Goal: Communication & Community: Answer question/provide support

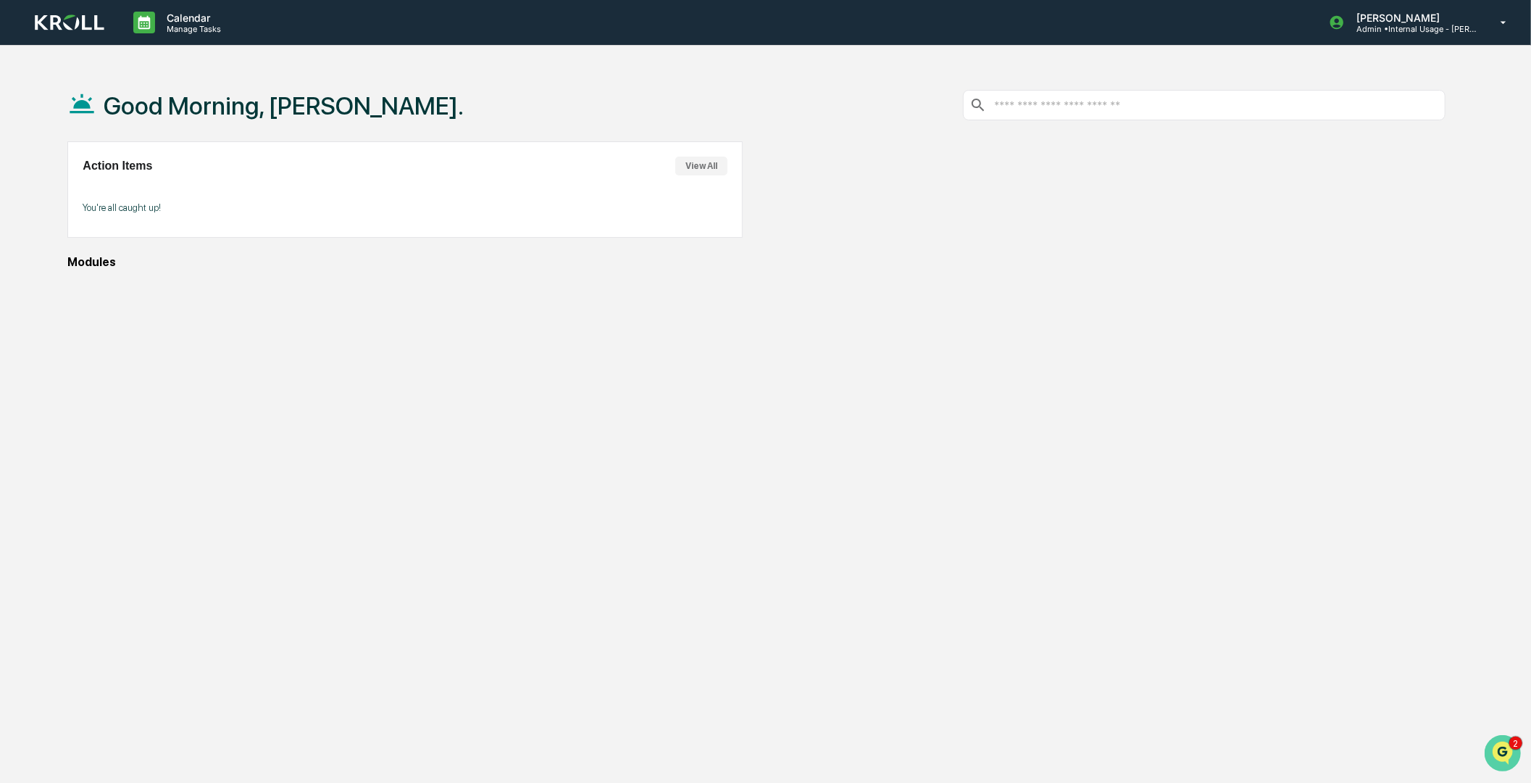
click at [1498, 750] on img "Open customer support" at bounding box center [1502, 752] width 36 height 29
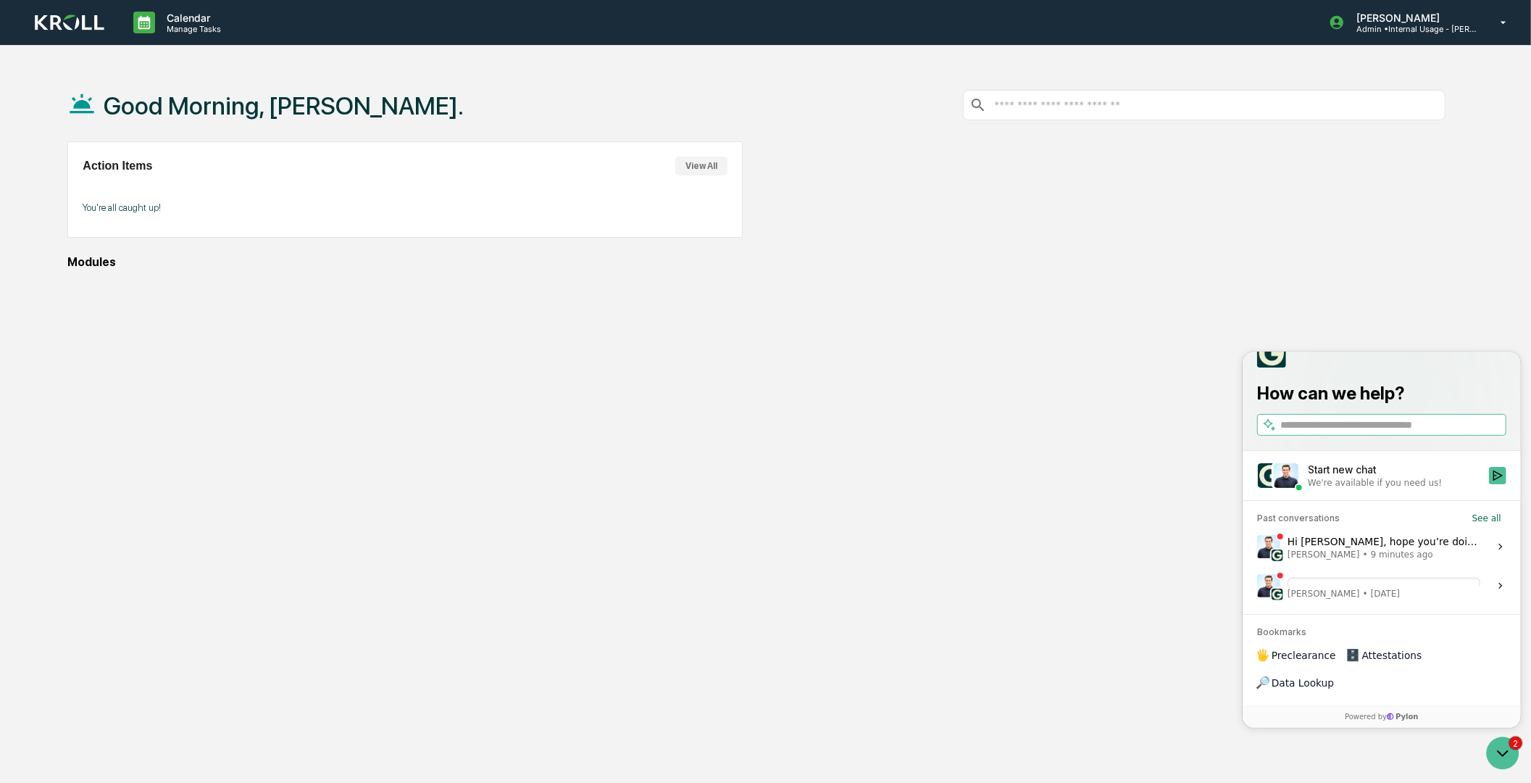
click at [1354, 599] on span "[PERSON_NAME] • [DATE]" at bounding box center [1383, 593] width 193 height 12
click at [1257, 586] on button "View issue" at bounding box center [1256, 585] width 1 height 1
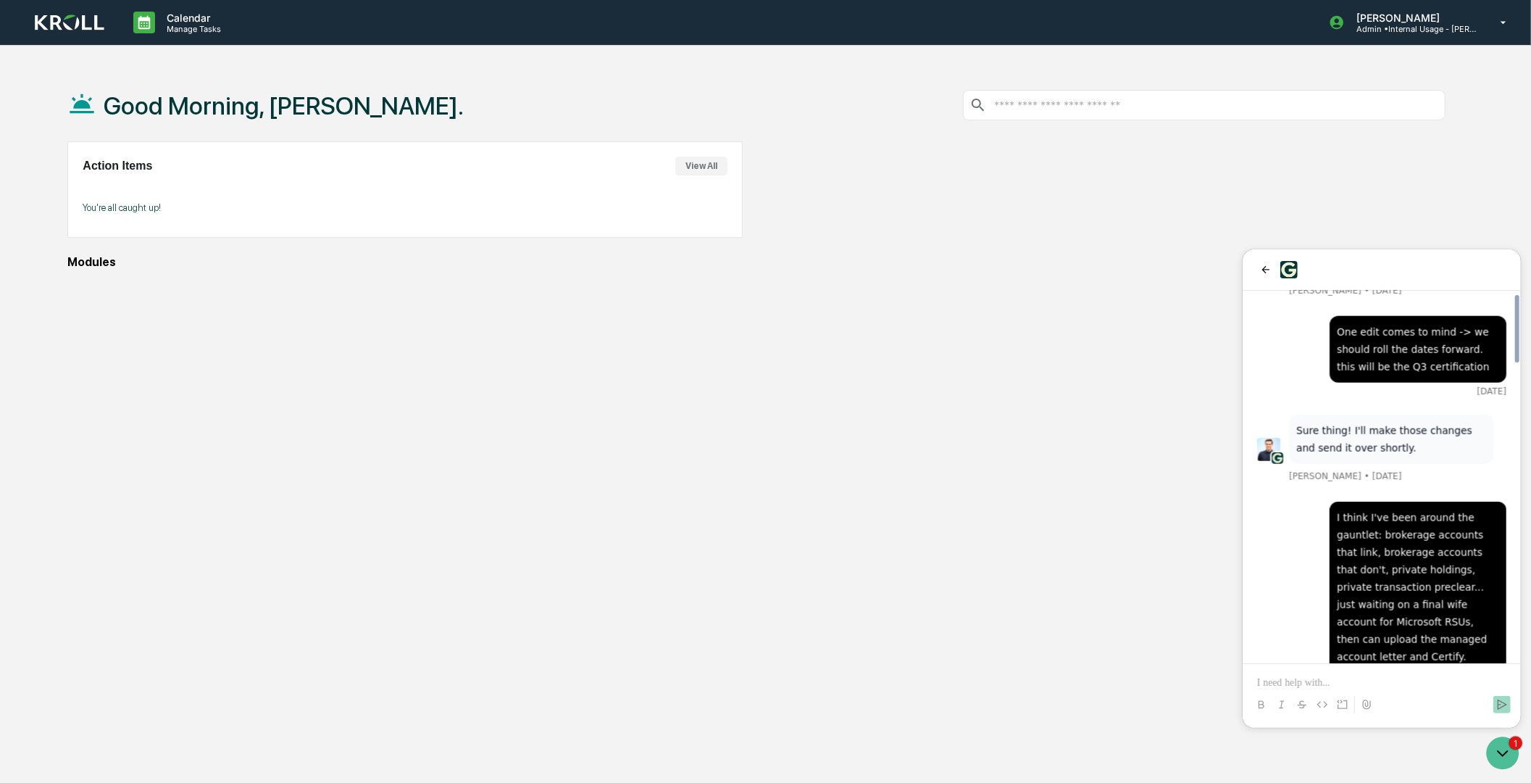
scroll to position [1939, 0]
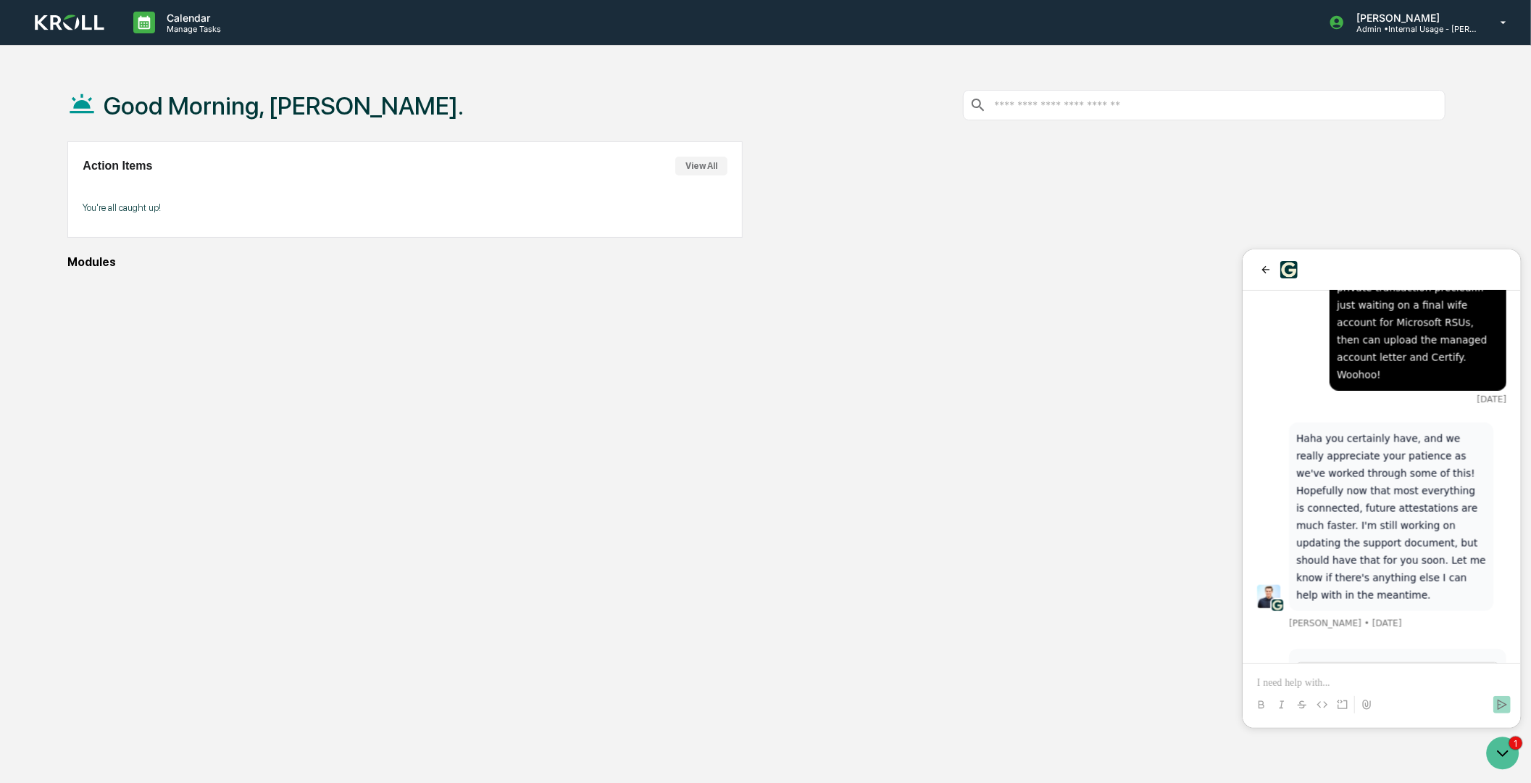
click at [1388, 429] on p "Haha you certainly have, and we really appreciate your patience as we've worked…" at bounding box center [1391, 516] width 190 height 174
drag, startPoint x: 1347, startPoint y: 350, endPoint x: 1365, endPoint y: 372, distance: 27.8
click at [1365, 429] on p "Haha you certainly have, and we really appreciate your patience as we've worked…" at bounding box center [1391, 516] width 190 height 174
drag, startPoint x: 1390, startPoint y: 554, endPoint x: 1432, endPoint y: 612, distance: 71.0
click at [1432, 707] on p "Hi [PERSON_NAME]! I edited the instructions to have more accurate dates for Q3,…" at bounding box center [1397, 759] width 203 height 104
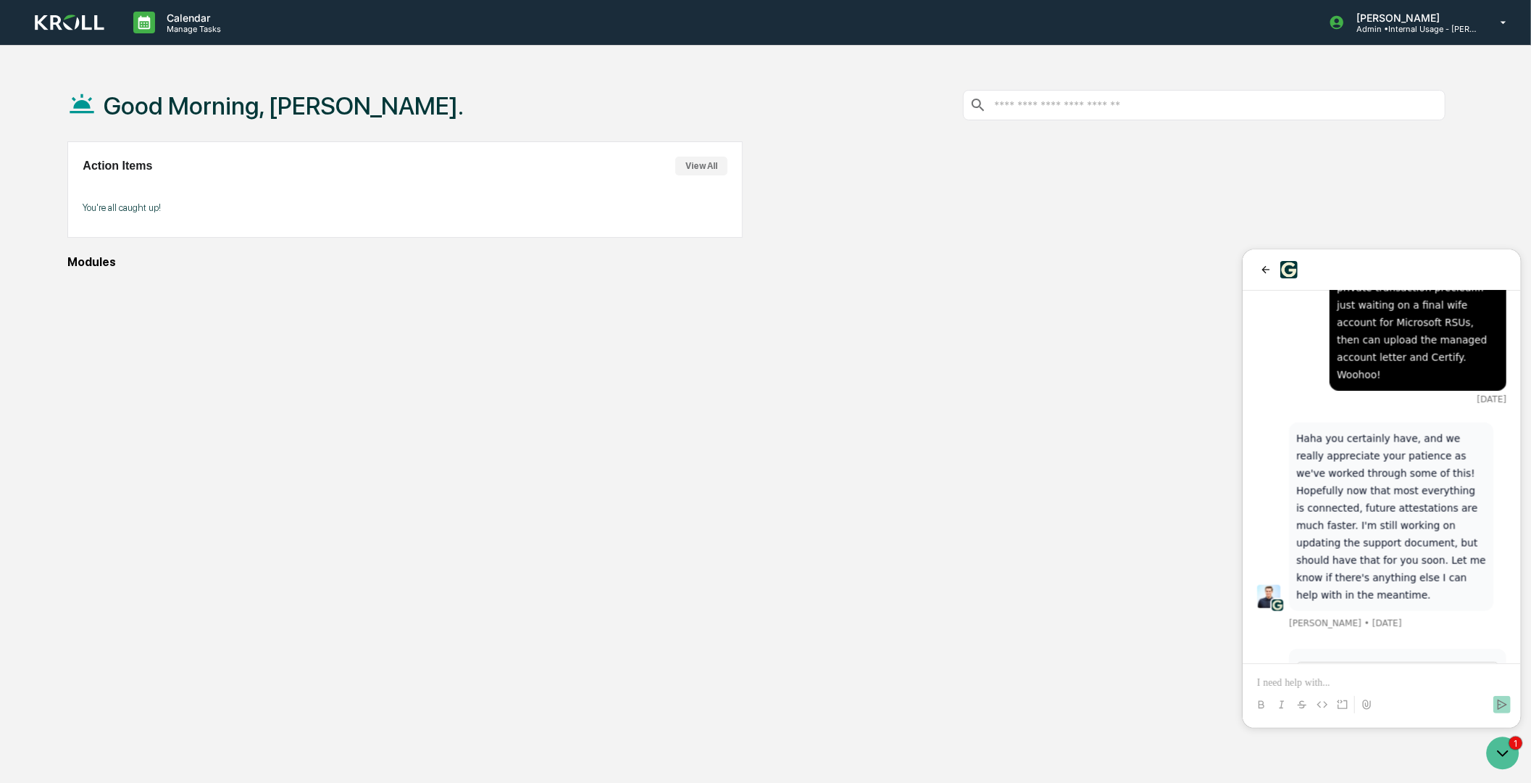
click at [1148, 536] on div "Good Morning, [PERSON_NAME]. Action Items View All You're all caught up! Modules" at bounding box center [757, 460] width 1422 height 783
click at [1414, 707] on p "Hi [PERSON_NAME]! I edited the instructions to have more accurate dates for Q3,…" at bounding box center [1397, 759] width 203 height 104
click at [1423, 707] on p "Hi [PERSON_NAME]! I edited the instructions to have more accurate dates for Q3,…" at bounding box center [1397, 759] width 203 height 104
drag, startPoint x: 1425, startPoint y: 612, endPoint x: 1294, endPoint y: 538, distance: 149.9
click at [1294, 648] on div "Setting Up My Greenboard Account - Remora.pdf Remote Hi [PERSON_NAME]! I edited…" at bounding box center [1397, 733] width 217 height 171
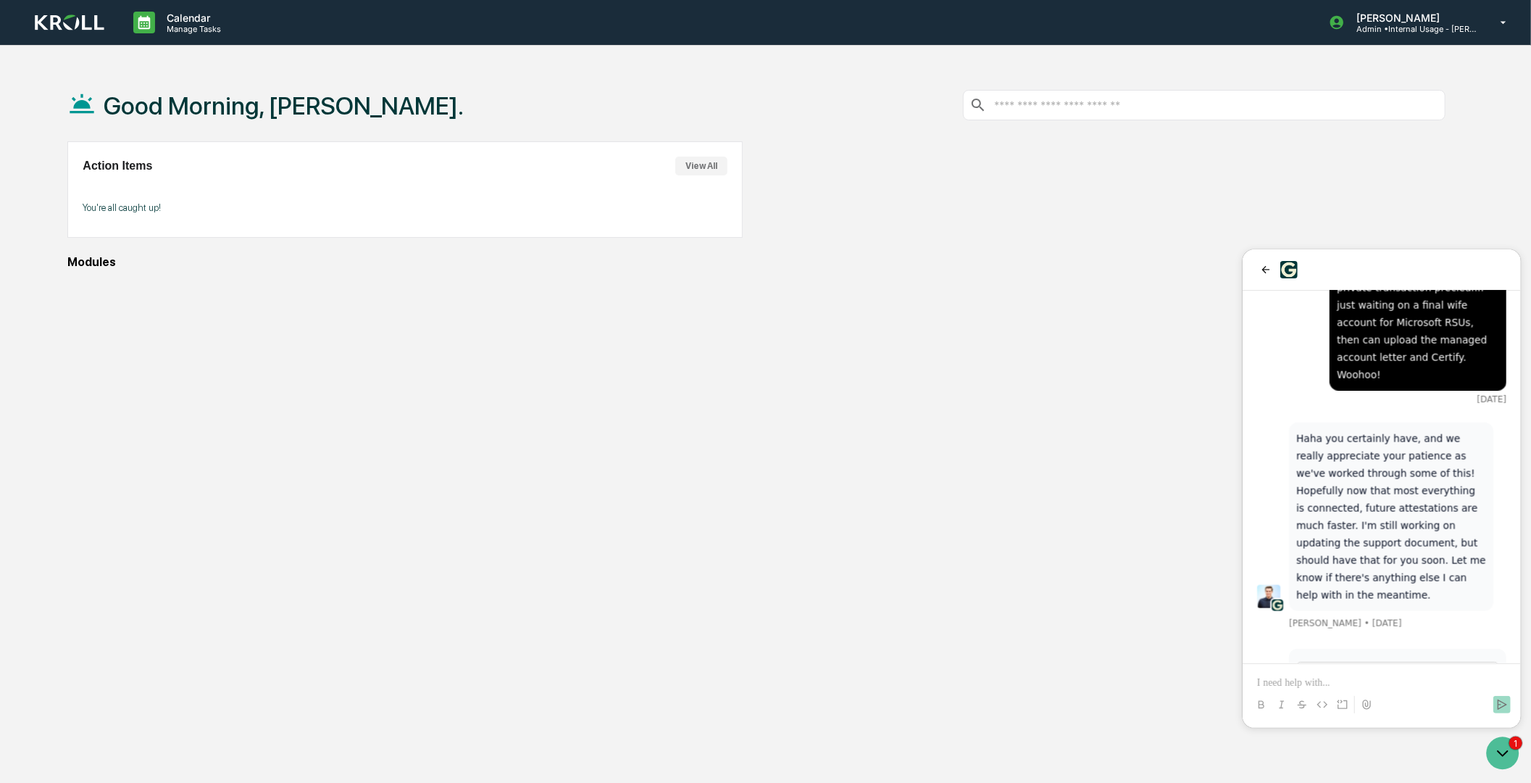
drag, startPoint x: 1294, startPoint y: 538, endPoint x: 1345, endPoint y: 580, distance: 65.4
click at [1345, 707] on p "Hi [PERSON_NAME]! I edited the instructions to have more accurate dates for Q3,…" at bounding box center [1397, 759] width 203 height 104
click at [1358, 707] on p "Hi [PERSON_NAME]! I edited the instructions to have more accurate dates for Q3,…" at bounding box center [1397, 759] width 203 height 104
click at [1307, 678] on p at bounding box center [1381, 682] width 249 height 14
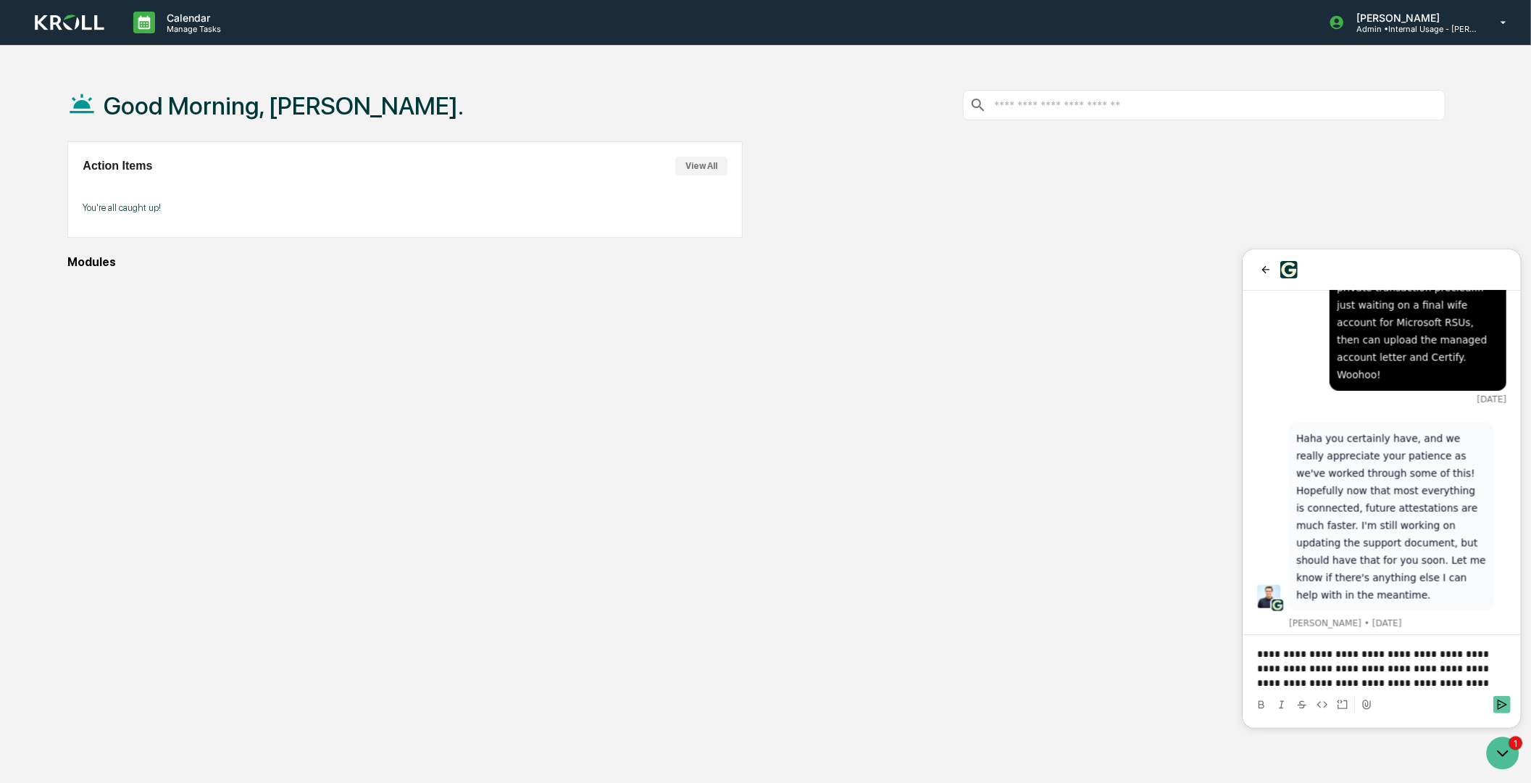
click at [1503, 696] on button "Send" at bounding box center [1501, 703] width 17 height 17
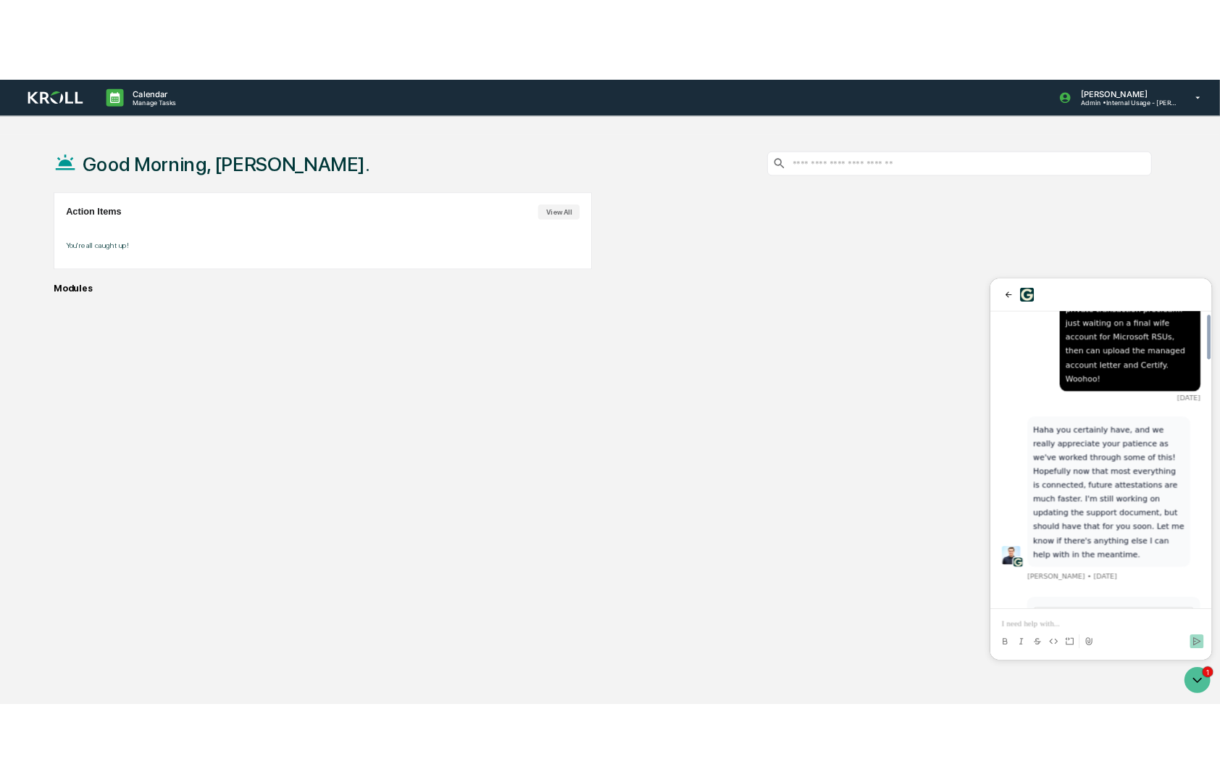
scroll to position [2054, 0]
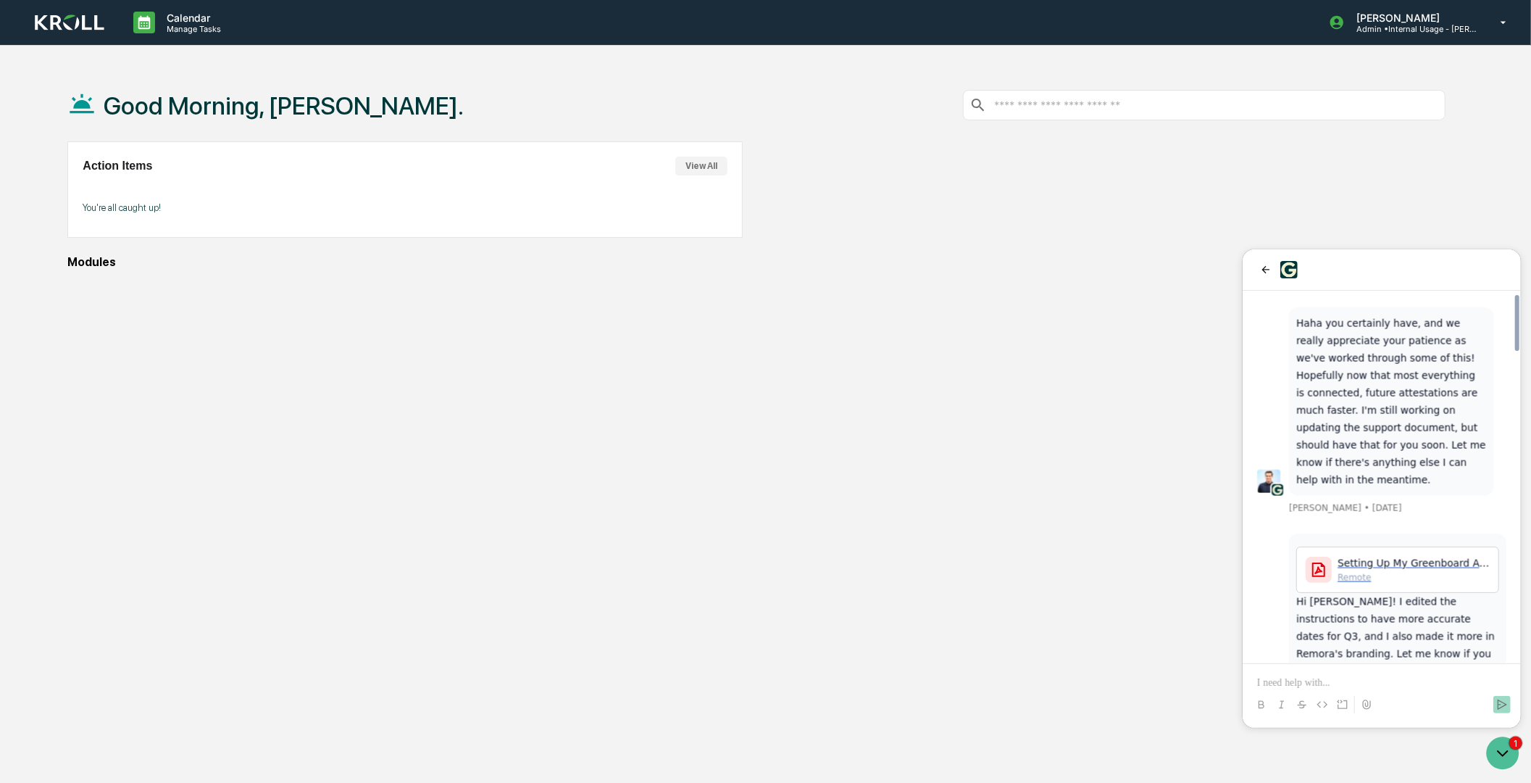
click at [935, 442] on div "Good Morning, [PERSON_NAME]. Action Items View All You're all caught up! Modules" at bounding box center [757, 460] width 1422 height 783
click at [1382, 555] on span "Setting Up My Greenboard Account - Remora.pdf" at bounding box center [1413, 562] width 152 height 14
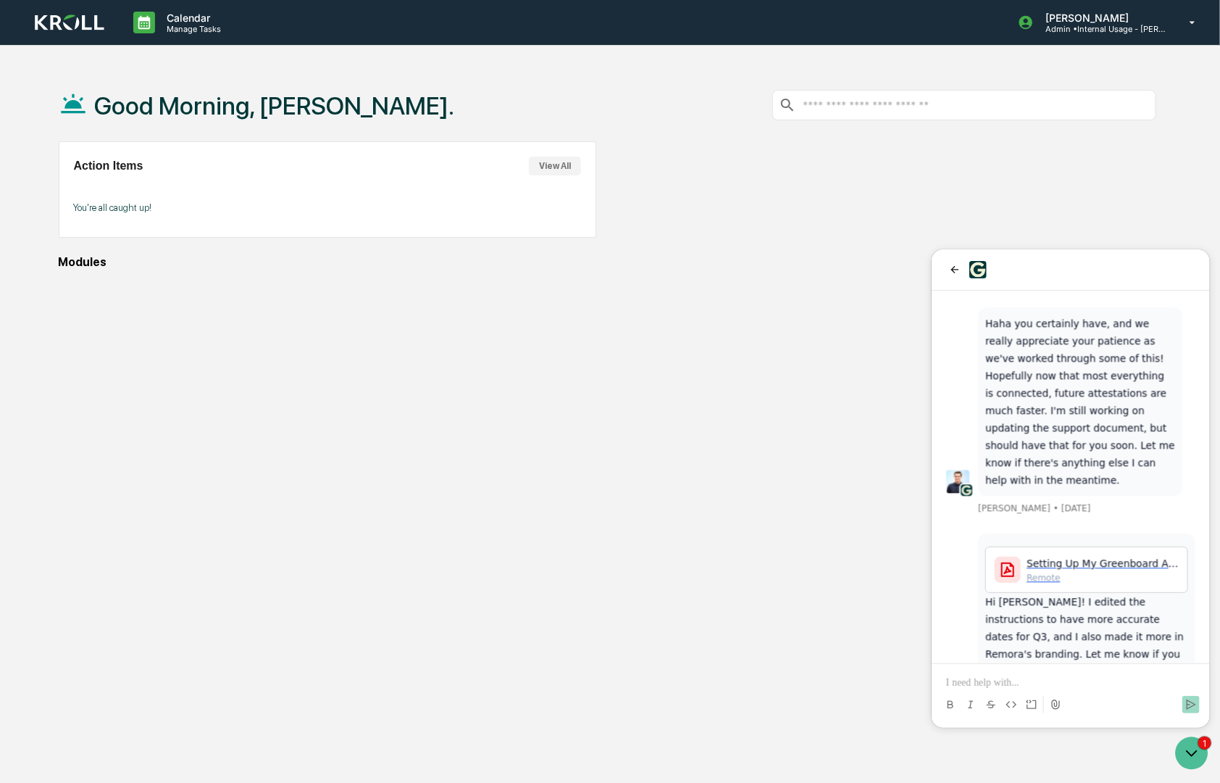
drag, startPoint x: 963, startPoint y: 676, endPoint x: 941, endPoint y: 691, distance: 26.1
click at [963, 678] on p at bounding box center [1070, 682] width 249 height 14
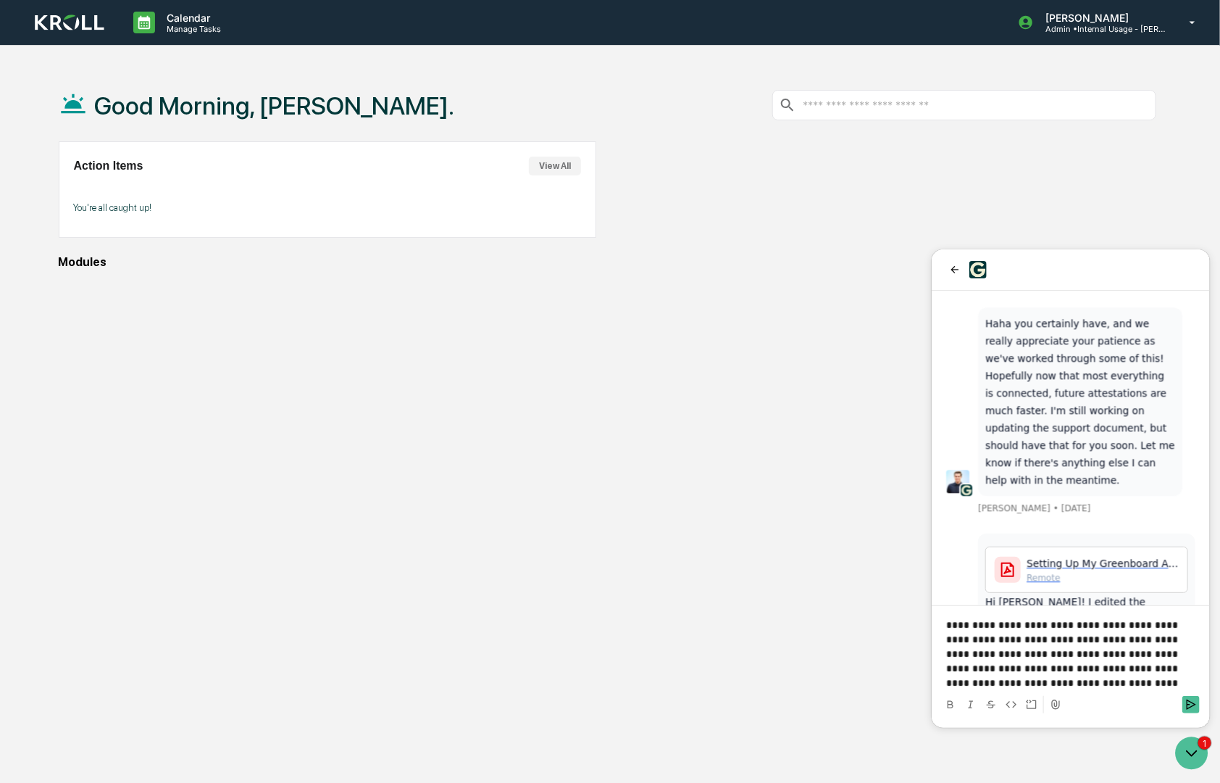
drag, startPoint x: 1028, startPoint y: 679, endPoint x: 1026, endPoint y: 691, distance: 12.4
click at [1028, 680] on p "**********" at bounding box center [1070, 653] width 249 height 72
click at [1188, 702] on icon "Send" at bounding box center [1191, 704] width 12 height 12
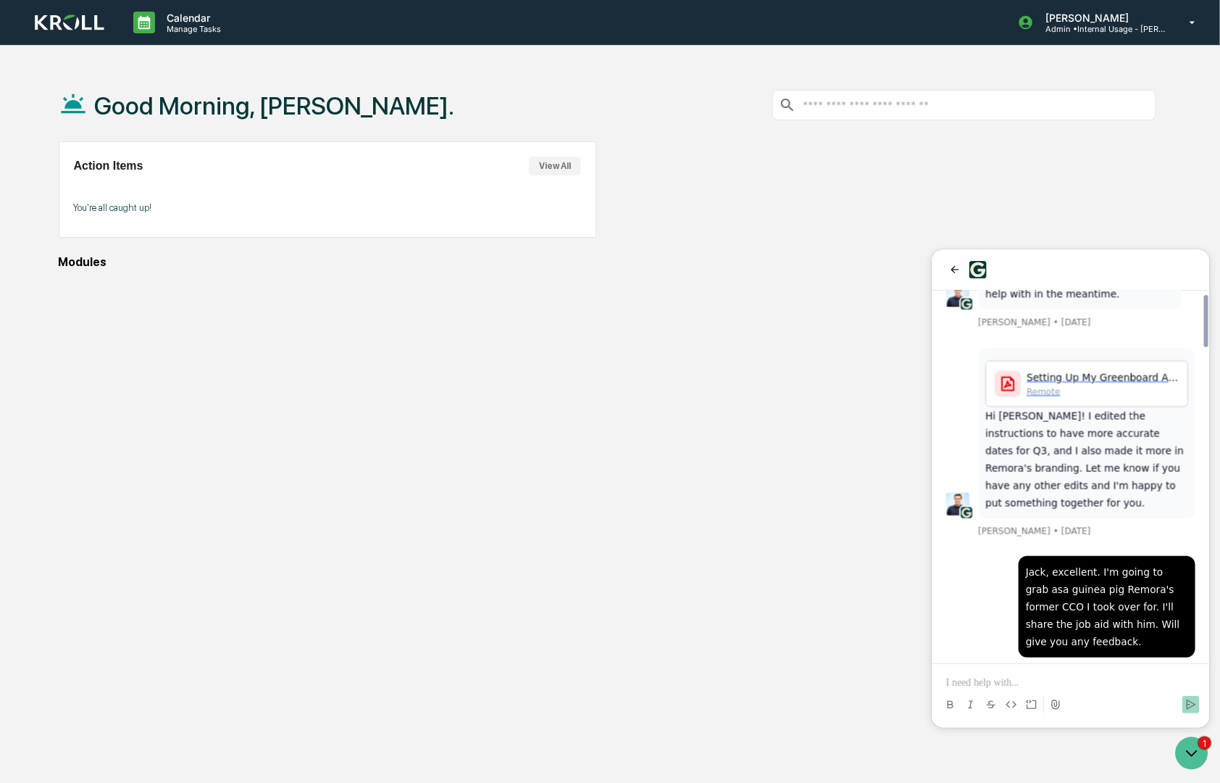
scroll to position [2213, 0]
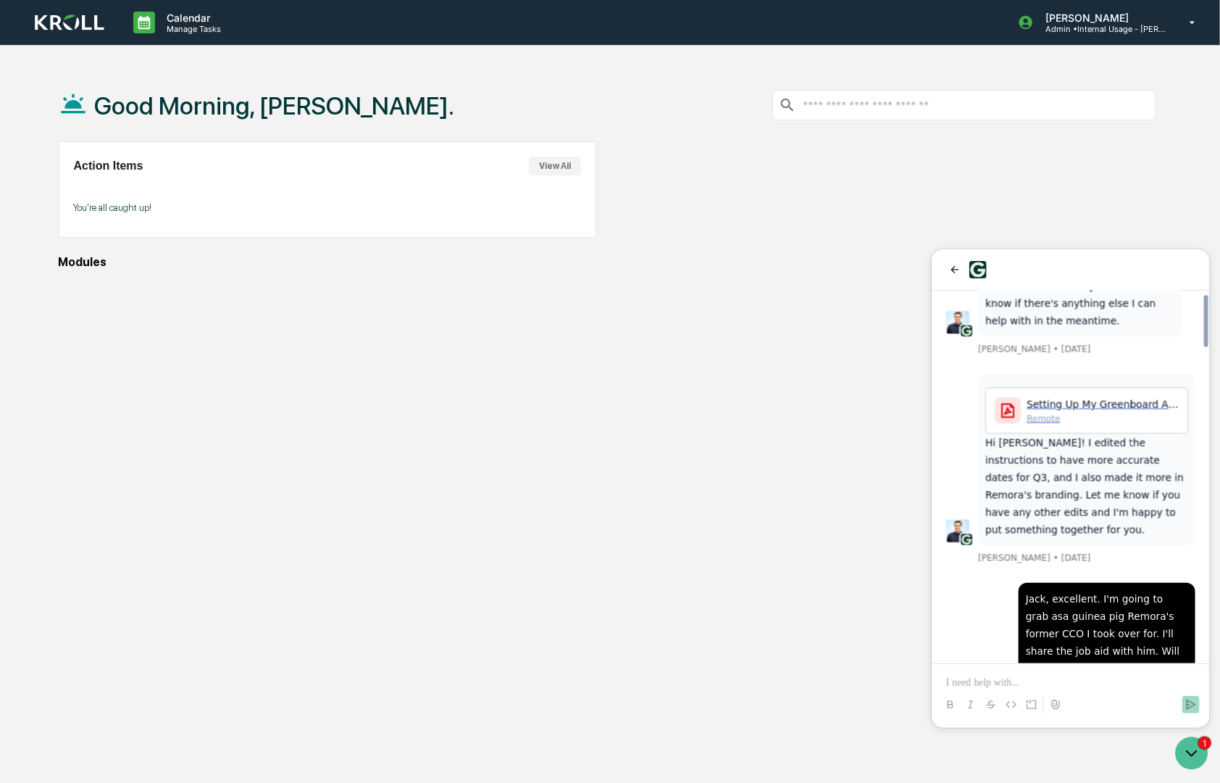
click at [676, 575] on div "Good Morning, [PERSON_NAME]. Action Items View All You're all caught up! Modules" at bounding box center [608, 460] width 1142 height 783
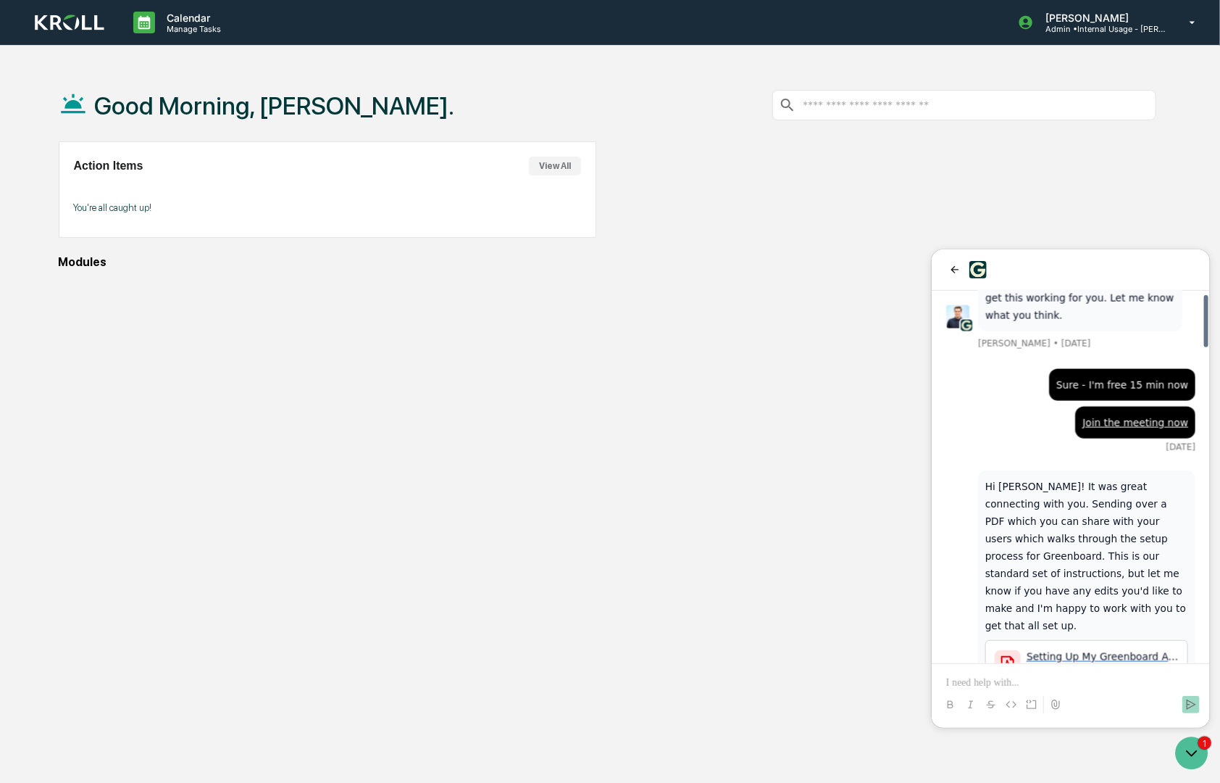
scroll to position [1190, 0]
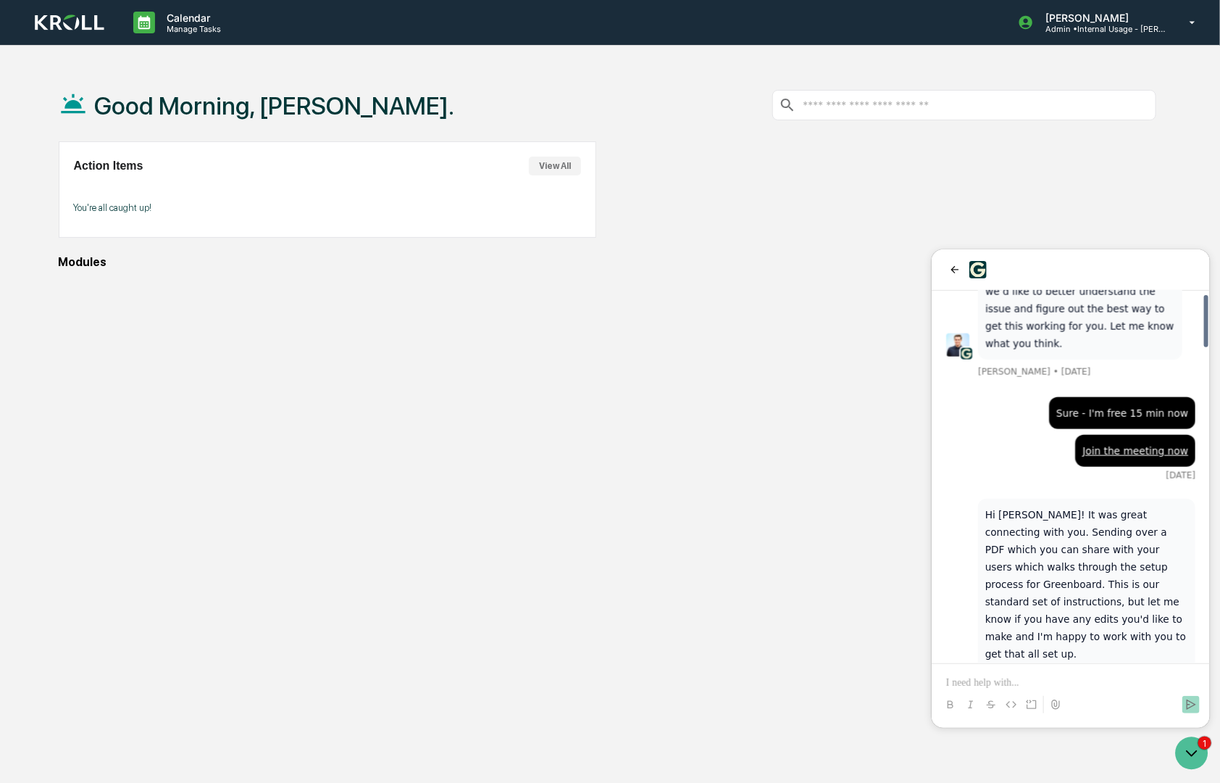
drag, startPoint x: 1204, startPoint y: 616, endPoint x: 1225, endPoint y: 472, distance: 145.8
click at [1208, 346] on div at bounding box center [1206, 320] width 4 height 52
click at [696, 402] on div "Good Morning, [PERSON_NAME]. Action Items View All You're all caught up! Modules" at bounding box center [608, 460] width 1142 height 783
click at [1019, 505] on p "Hi [PERSON_NAME]! It was great connecting with you. Sending over a PDF which yo…" at bounding box center [1086, 583] width 203 height 157
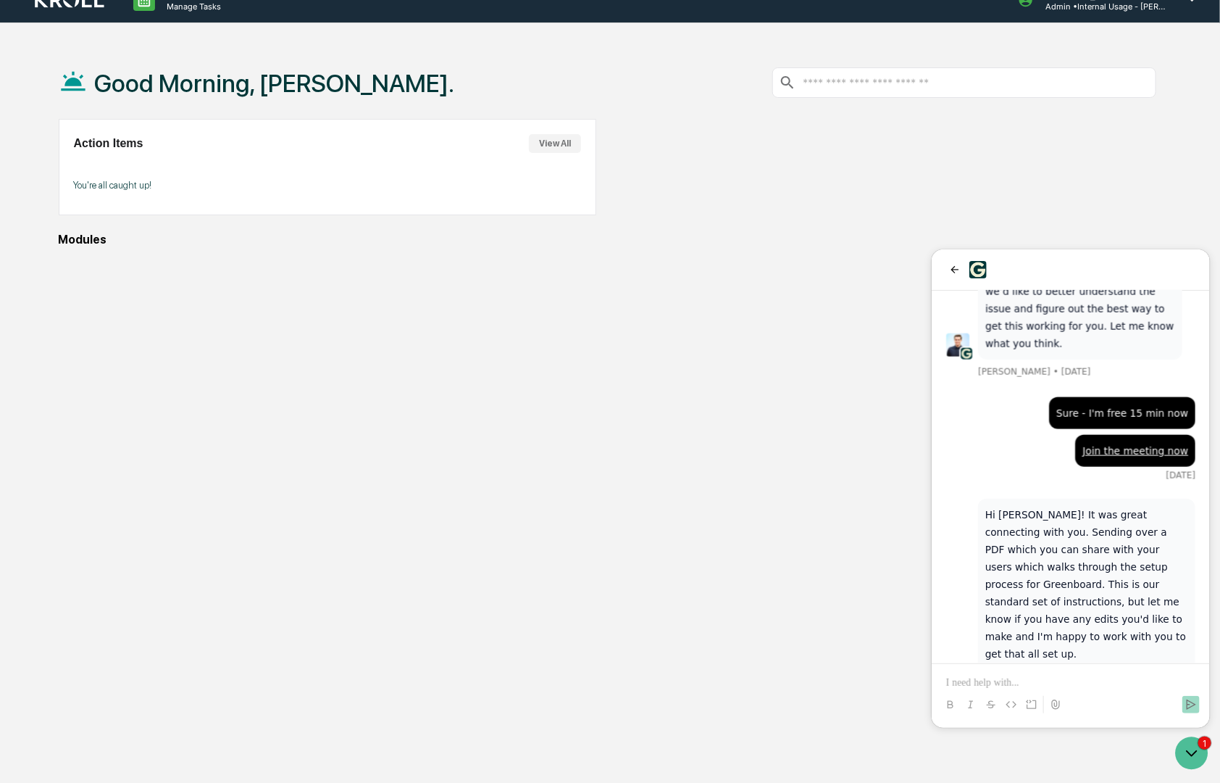
scroll to position [32, 0]
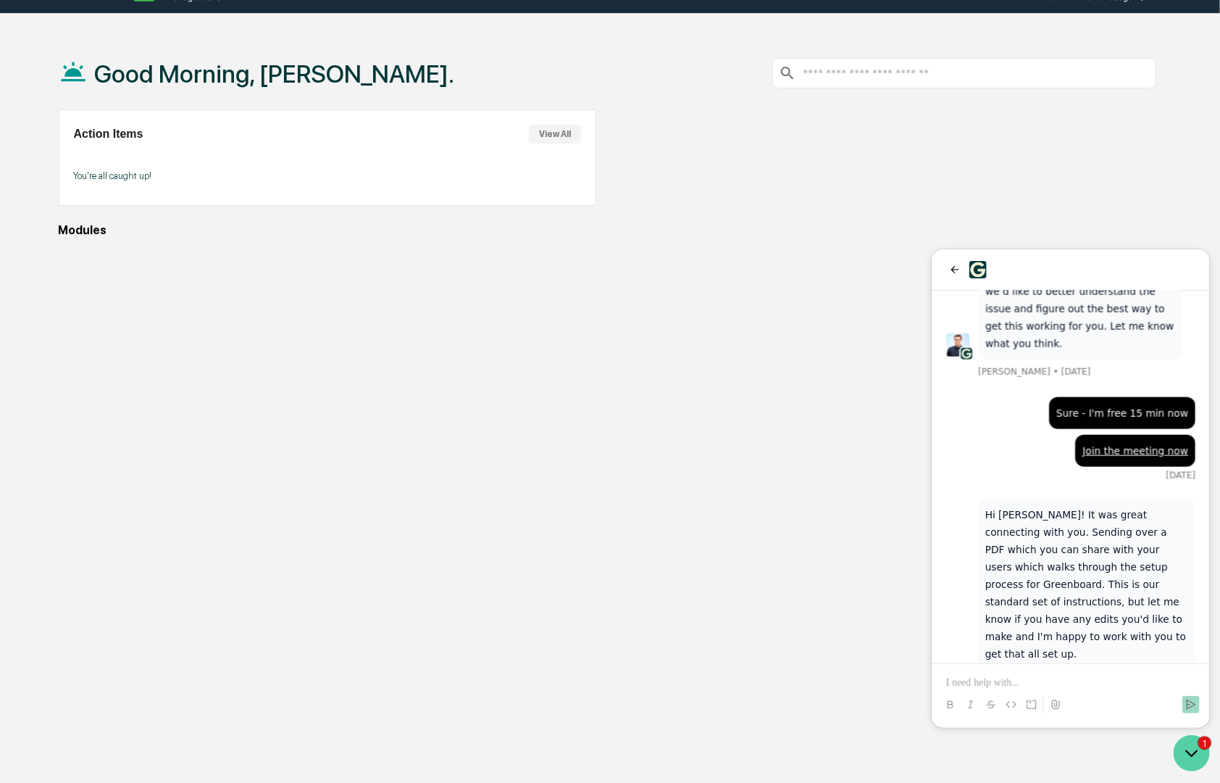
click at [1199, 749] on icon "Open customer support" at bounding box center [1191, 752] width 36 height 36
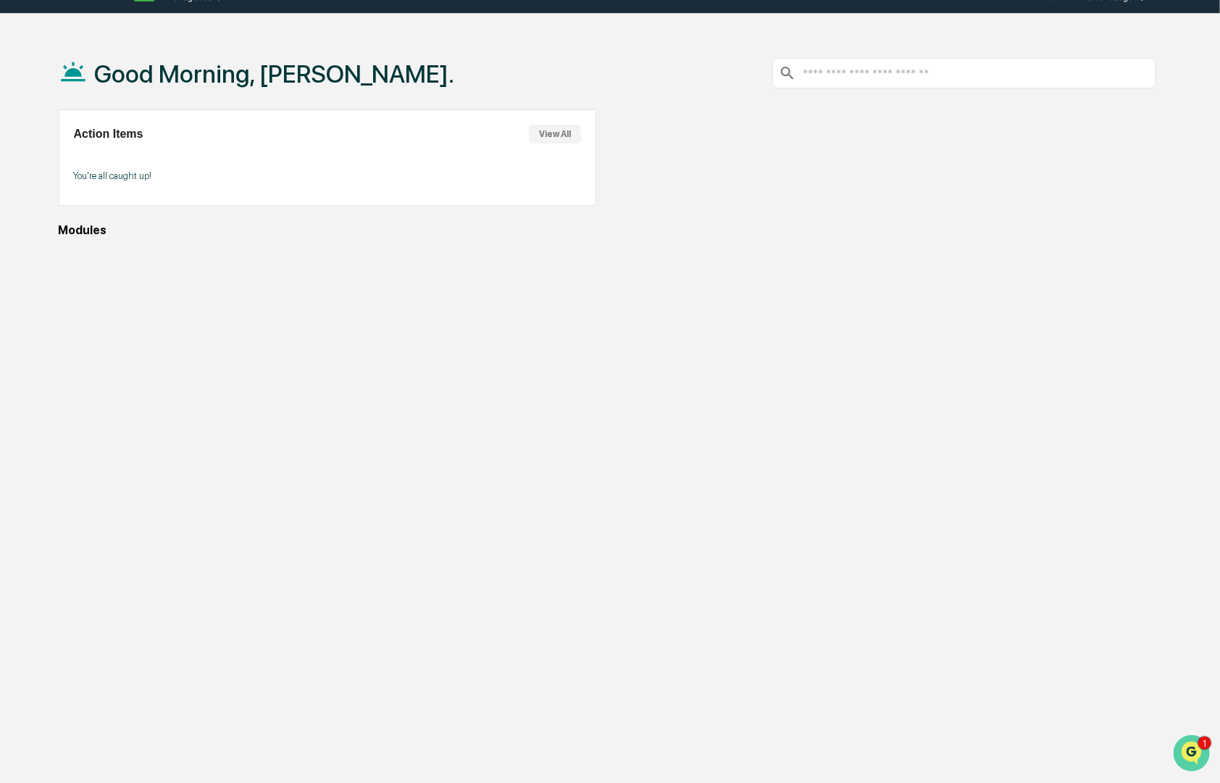
click at [1196, 744] on img "Open customer support" at bounding box center [1191, 752] width 36 height 29
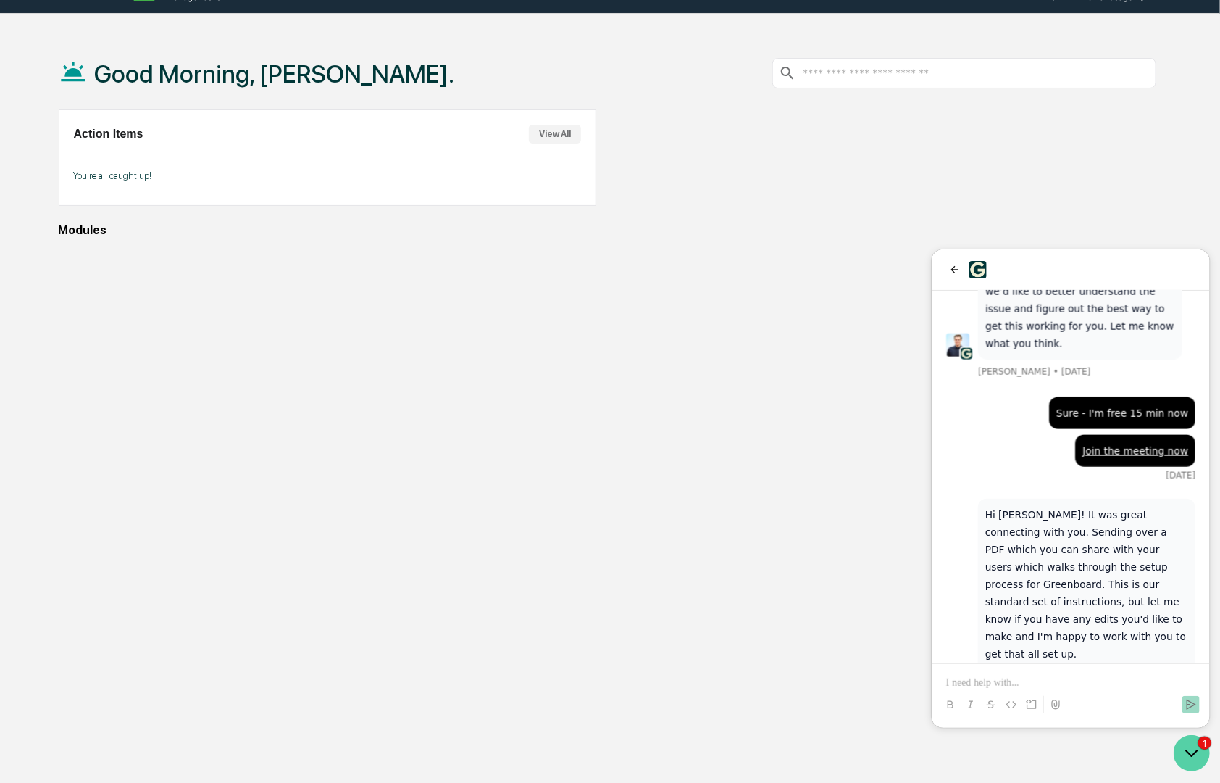
click at [1207, 740] on div "1" at bounding box center [1192, 752] width 39 height 36
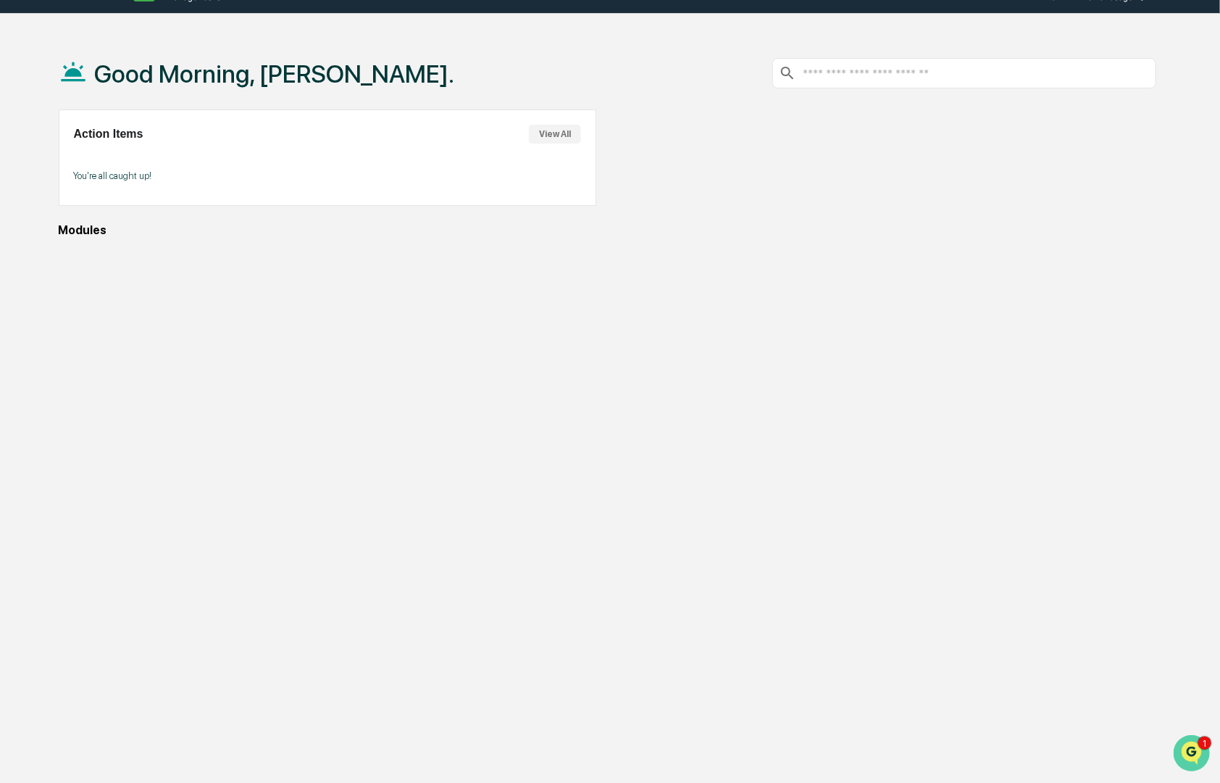
click at [1194, 745] on img "Open customer support" at bounding box center [1191, 752] width 36 height 29
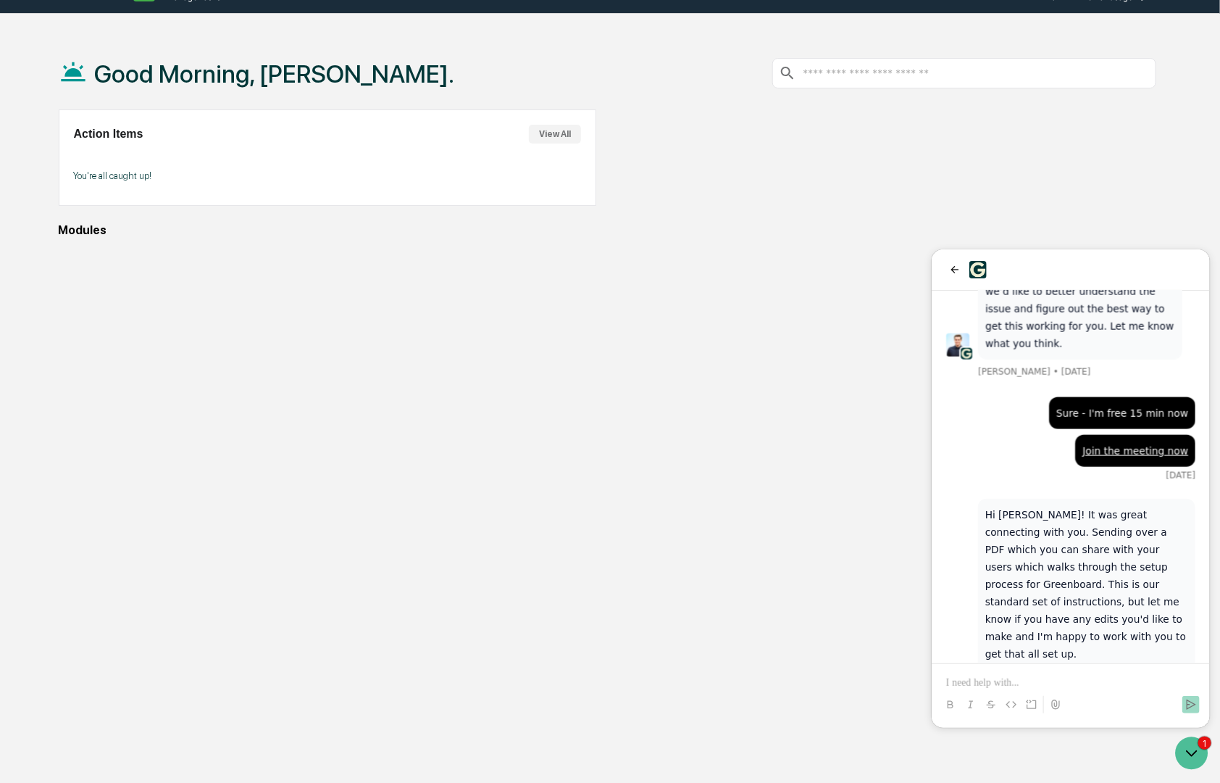
click at [1186, 730] on div "[PERSON_NAME] • [DATE]" at bounding box center [1086, 738] width 217 height 17
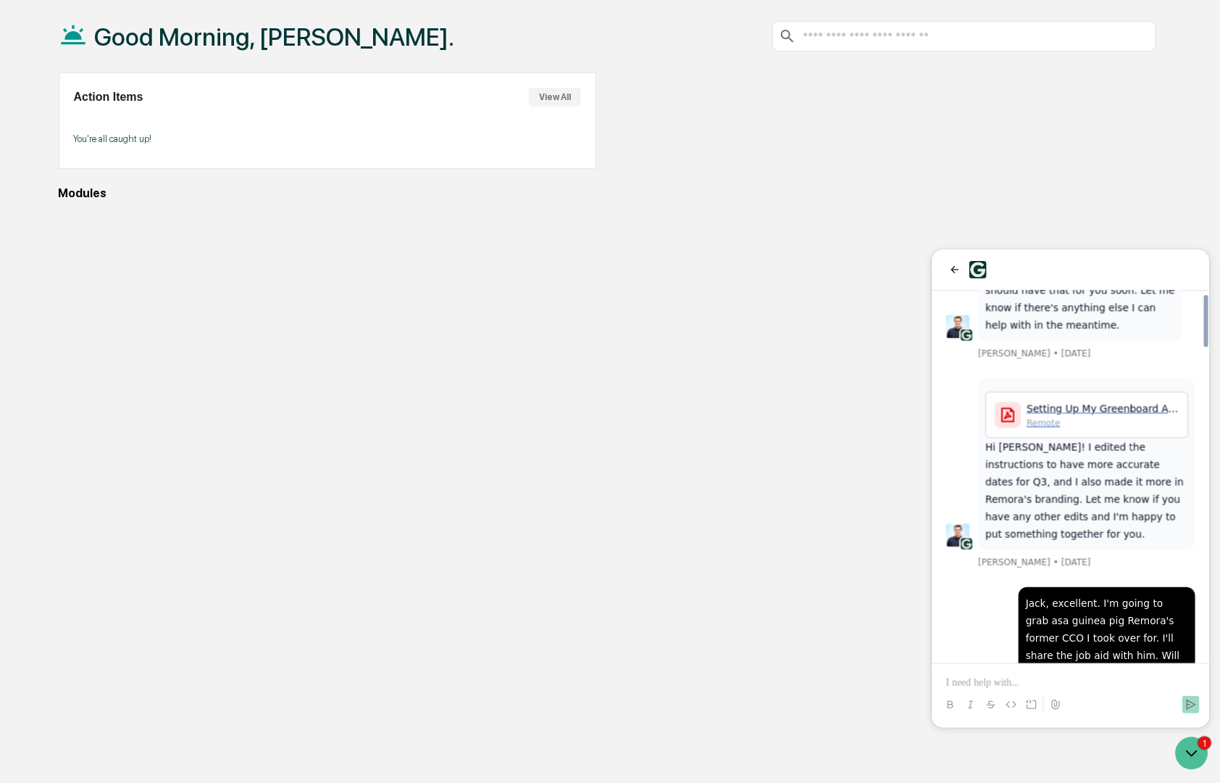
scroll to position [2213, 0]
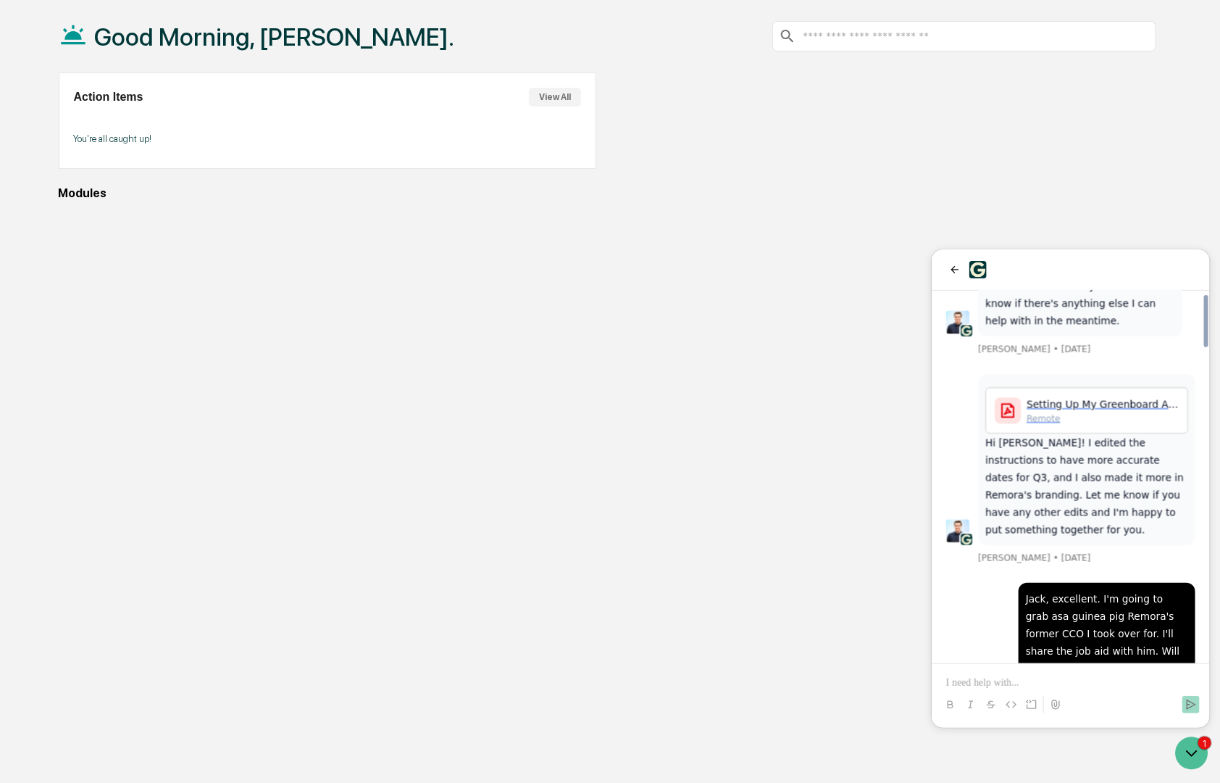
click at [973, 689] on div "Per your suggestion - reaching out to Charbel but reading the tea leaves, I wou…" at bounding box center [1070, 782] width 249 height 186
click at [969, 582] on div "Jack, excellent. I'm going to grab asa guinea pig Remora's former CCO I took ov…" at bounding box center [1070, 634] width 249 height 104
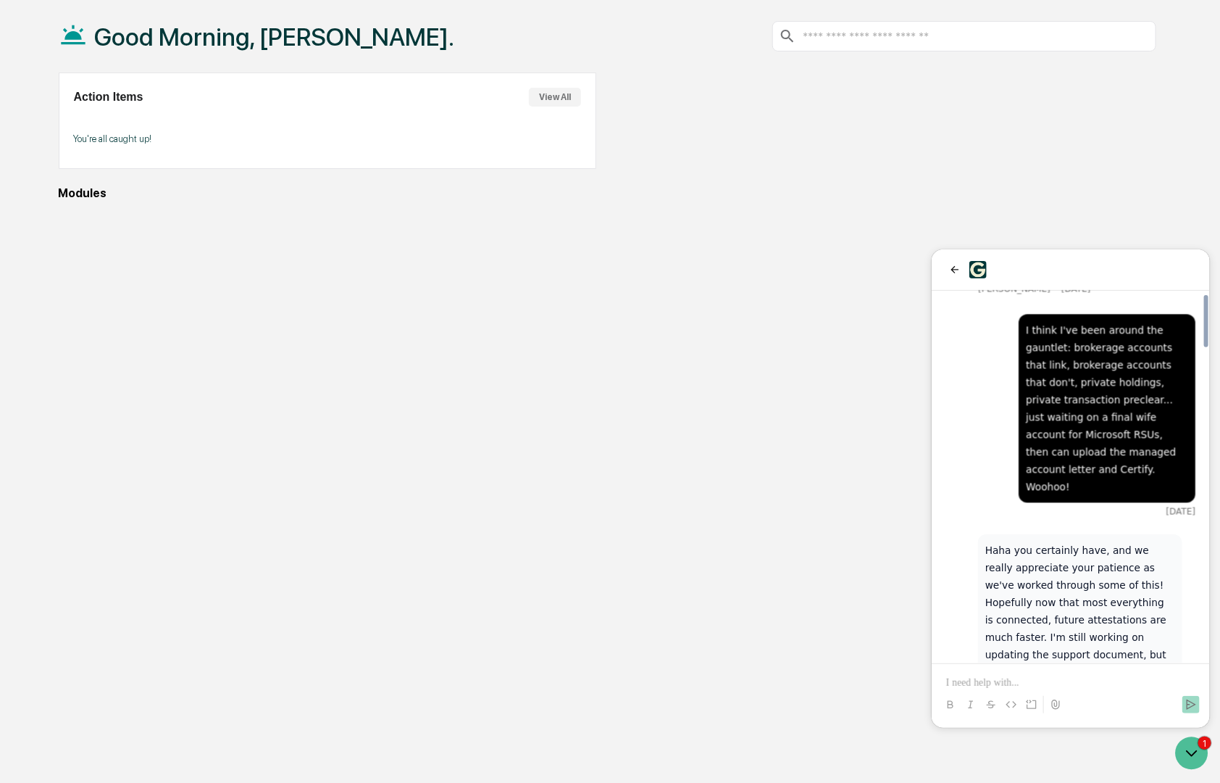
scroll to position [1794, 0]
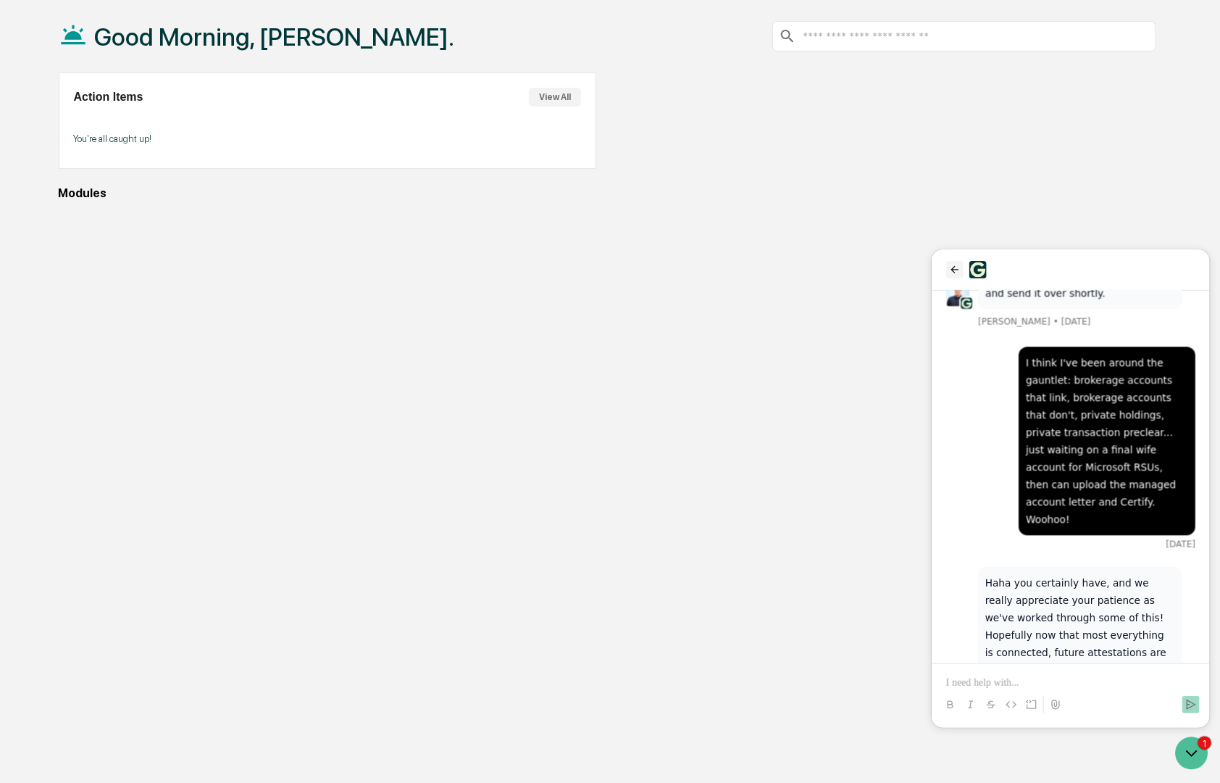
click at [951, 274] on button "back" at bounding box center [954, 268] width 17 height 17
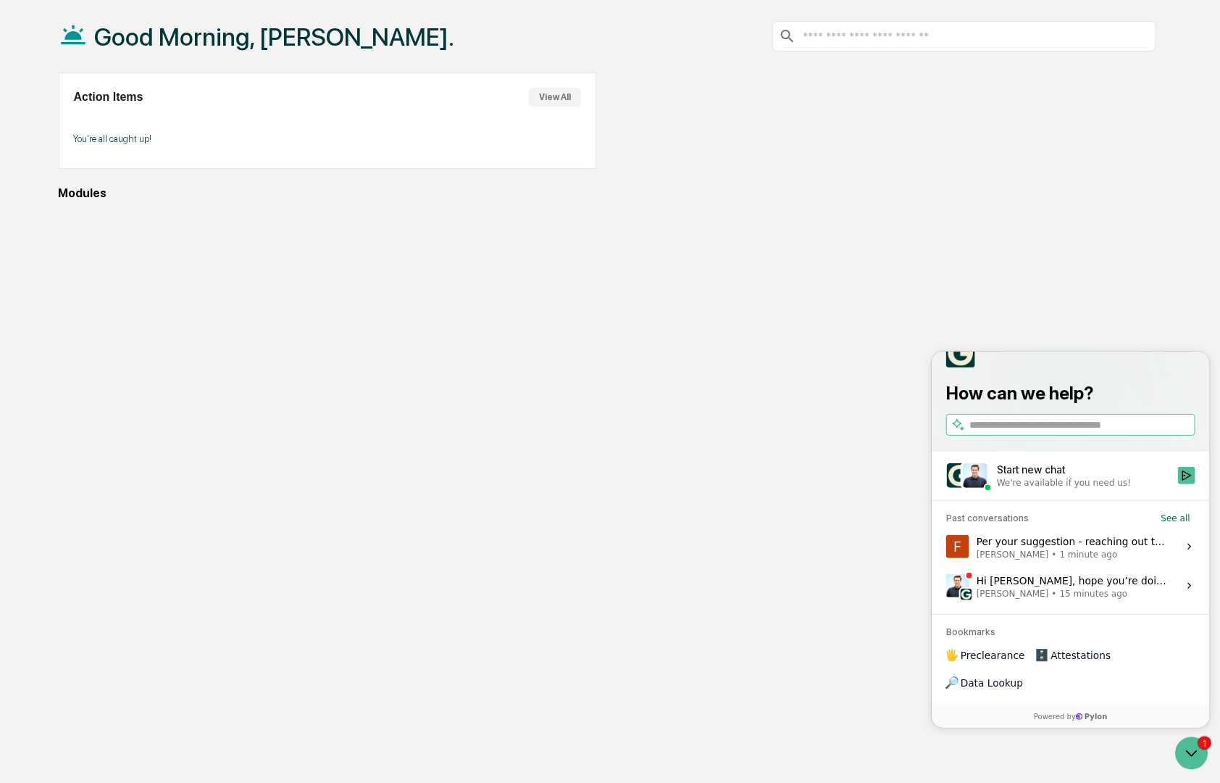
click at [505, 388] on div "Good Morning, [PERSON_NAME]. Action Items View All You're all caught up! Modules" at bounding box center [608, 391] width 1142 height 783
click at [1098, 599] on span "15 minutes ago" at bounding box center [1094, 593] width 68 height 12
click at [946, 586] on button "View issue" at bounding box center [945, 585] width 1 height 1
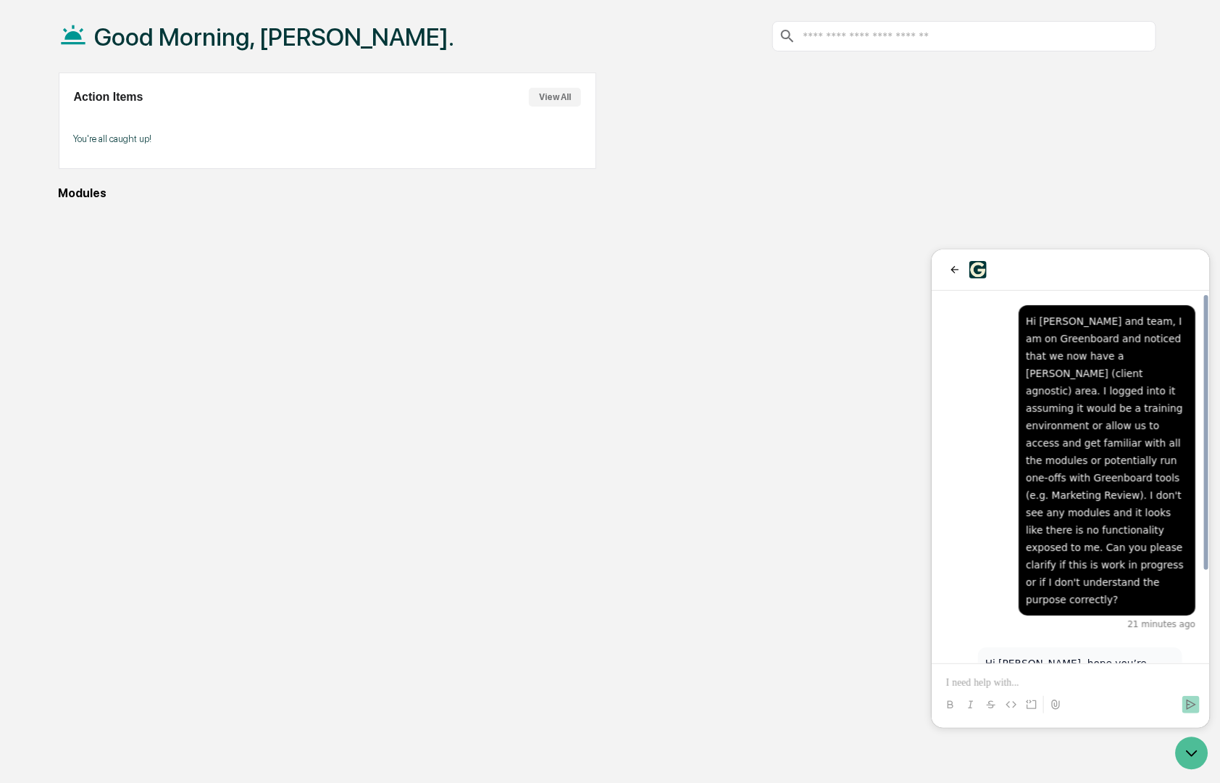
scroll to position [120, 0]
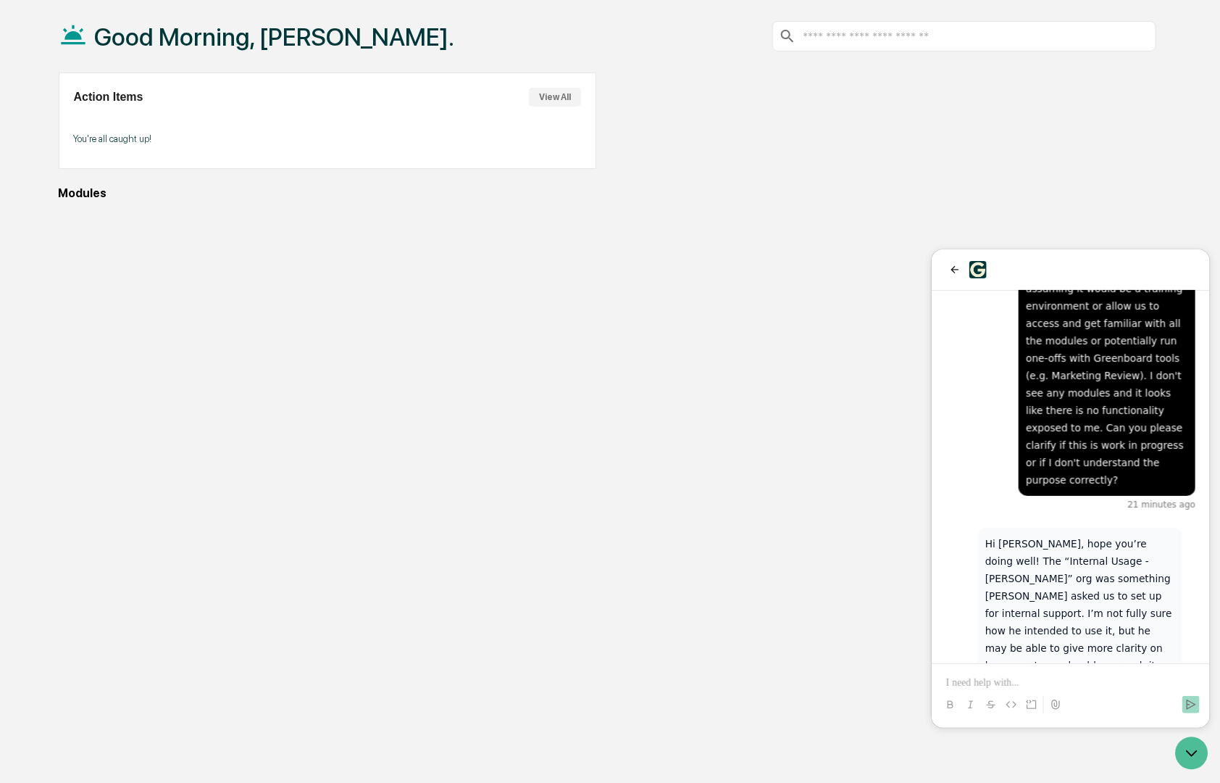
click at [987, 498] on div "21 minutes ago" at bounding box center [1070, 504] width 249 height 12
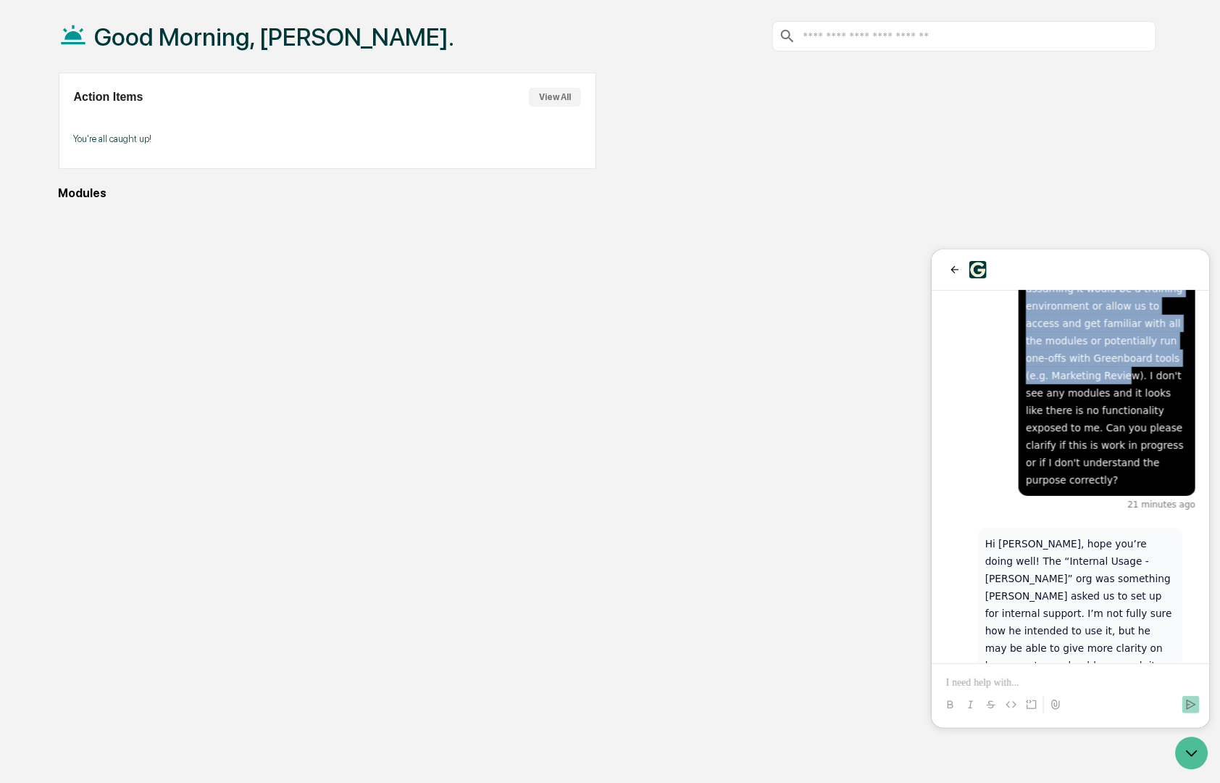
drag, startPoint x: 1070, startPoint y: 609, endPoint x: 1018, endPoint y: 368, distance: 246.2
click at [1018, 368] on div "Hi [PERSON_NAME], hope you’re doing well! The “Internal Usage - [PERSON_NAME]” …" at bounding box center [1070, 460] width 278 height 580
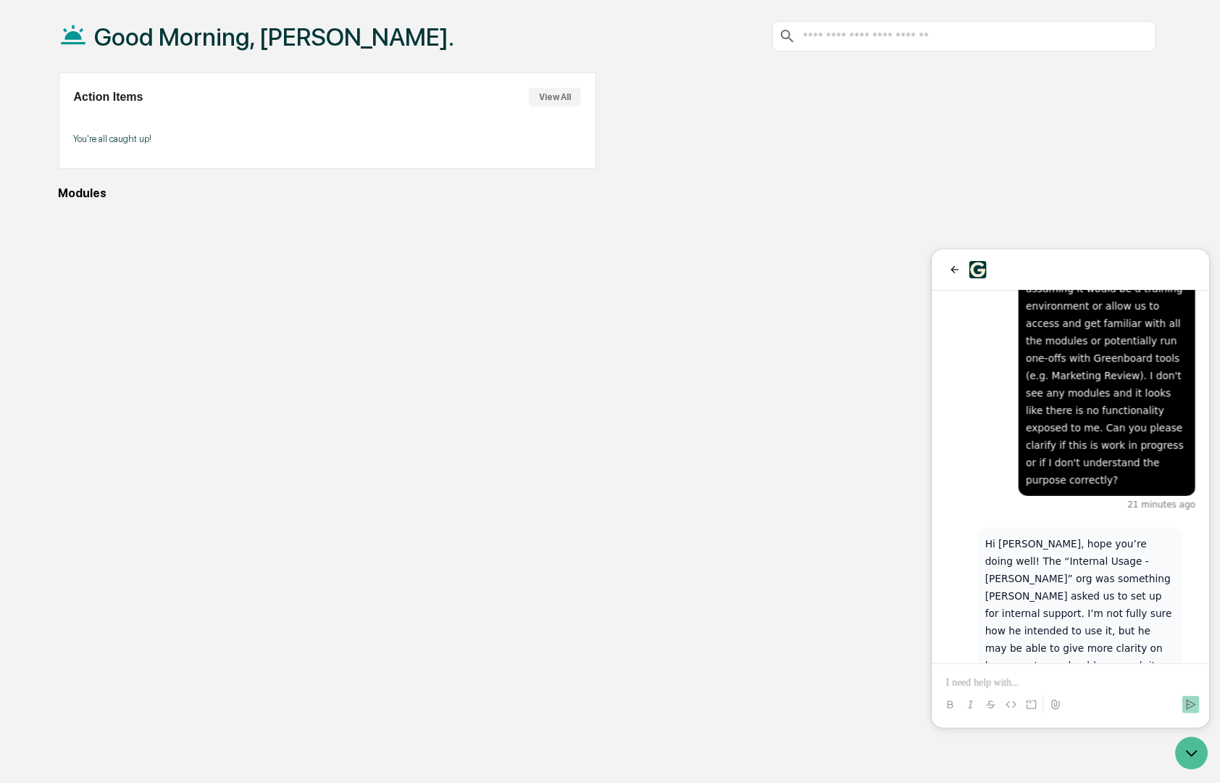
drag, startPoint x: 1018, startPoint y: 368, endPoint x: 965, endPoint y: 393, distance: 59.0
click at [965, 393] on div "Hi [PERSON_NAME] and team, I am on Greenboard and noticed that we now have a [P…" at bounding box center [1070, 347] width 249 height 325
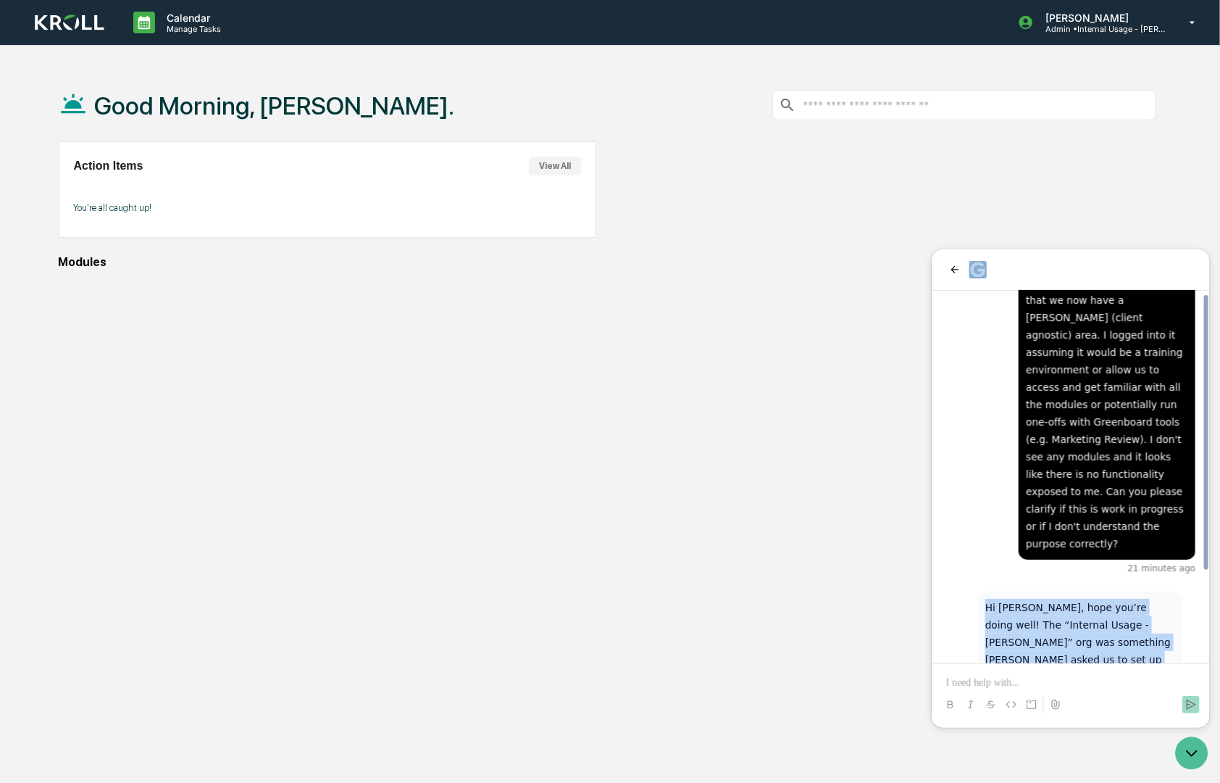
scroll to position [0, 0]
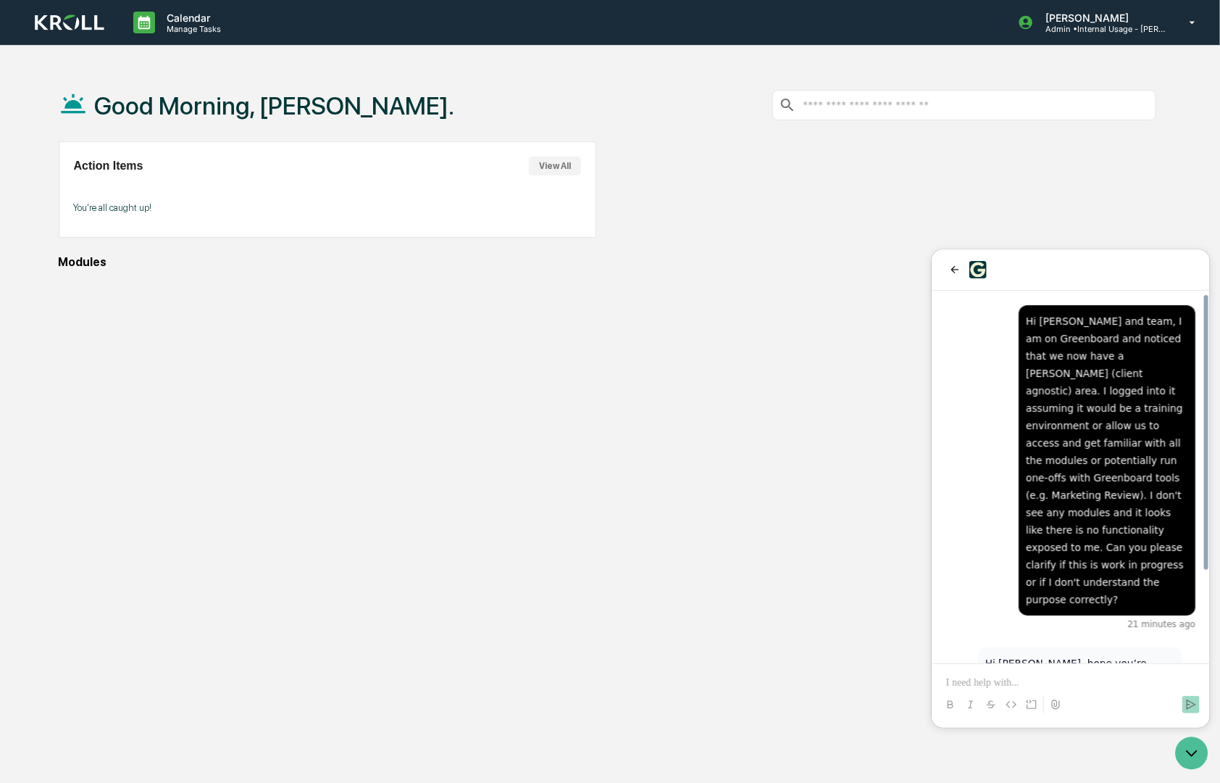
drag, startPoint x: 947, startPoint y: 304, endPoint x: 907, endPoint y: 297, distance: 40.5
click at [931, 297] on html "Hi [PERSON_NAME], hope you’re doing well! The “Internal Usage - [PERSON_NAME]” …" at bounding box center [1070, 488] width 278 height 478
drag, startPoint x: 971, startPoint y: 341, endPoint x: 1136, endPoint y: 610, distance: 315.8
click at [1136, 610] on div "Hi [PERSON_NAME], hope you’re doing well! The “Internal Usage - [PERSON_NAME]” …" at bounding box center [1070, 580] width 278 height 580
click at [942, 508] on div "Hi [PERSON_NAME], hope you’re doing well! The “Internal Usage - [PERSON_NAME]” …" at bounding box center [1070, 580] width 278 height 580
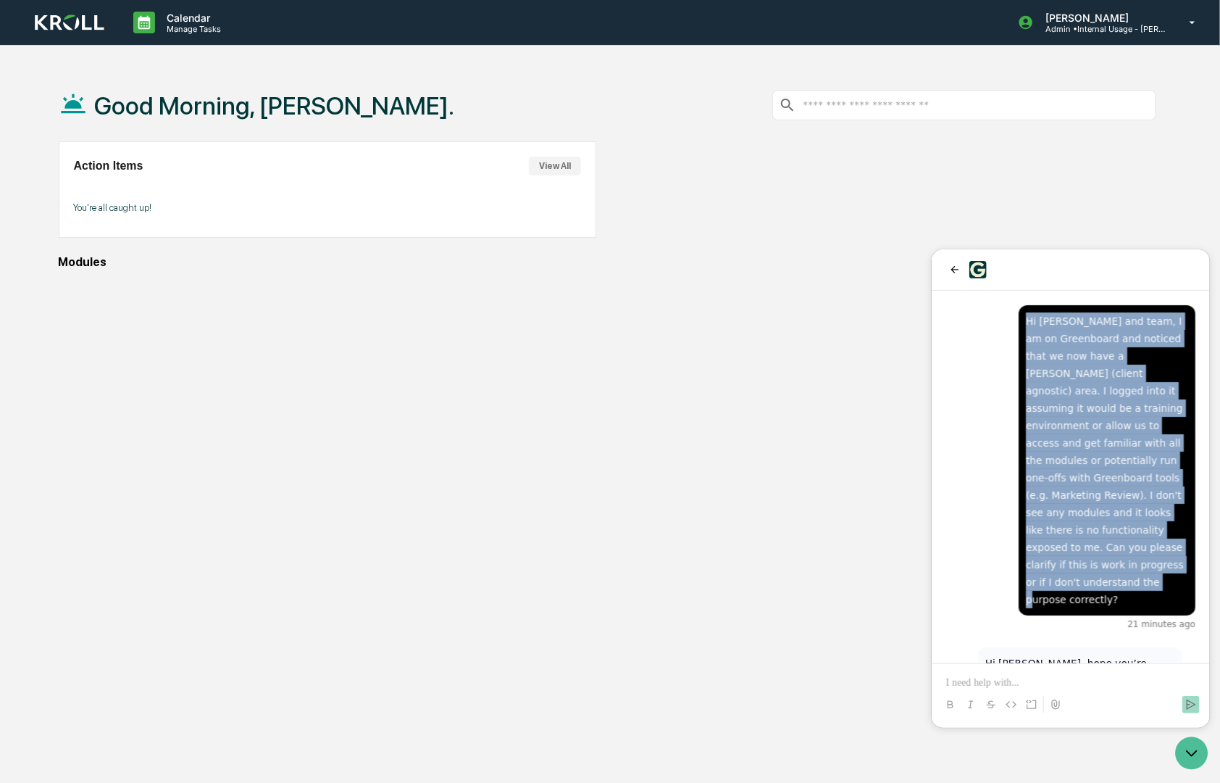
drag, startPoint x: 1020, startPoint y: 315, endPoint x: 1156, endPoint y: 560, distance: 279.9
click at [1156, 560] on div "Hi [PERSON_NAME] and team, I am on Greenboard and noticed that we now have a [P…" at bounding box center [1106, 459] width 177 height 310
copy div "Hi [PERSON_NAME] and team, I am on Greenboard and noticed that we now have a [P…"
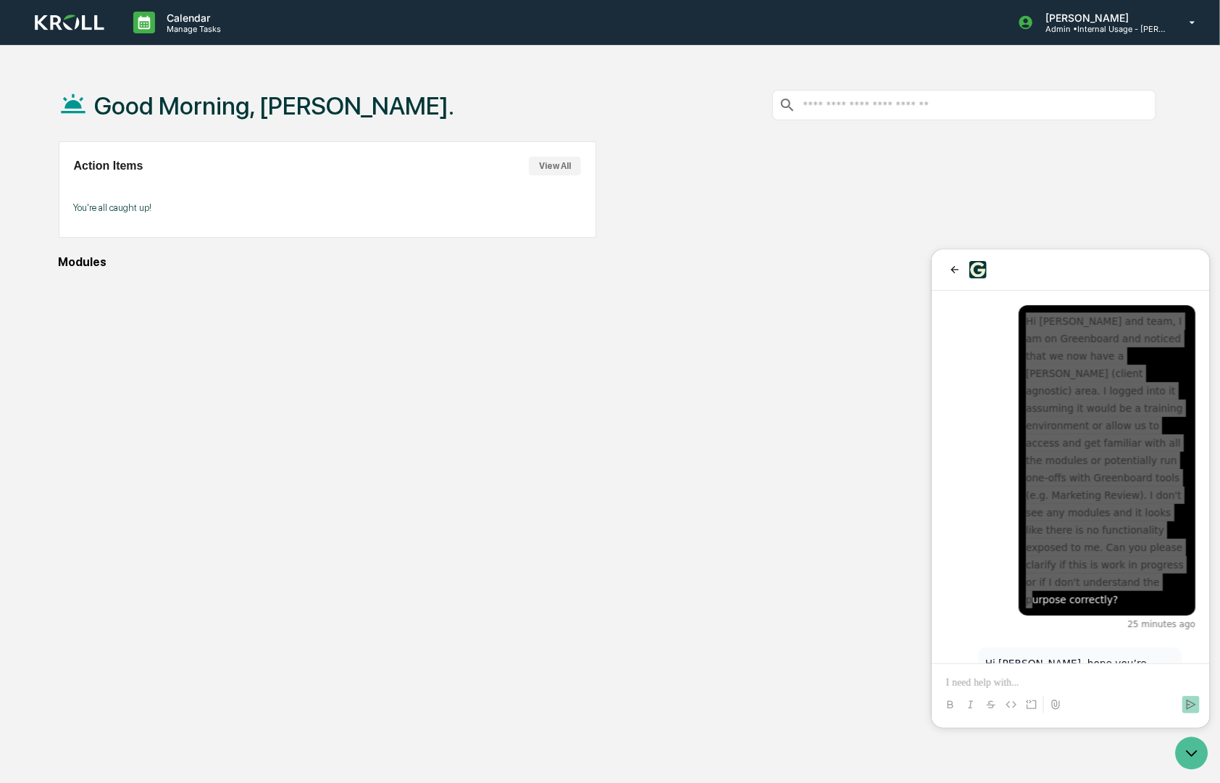
click at [571, 520] on div "Good Morning, [PERSON_NAME]. Action Items View All You're all caught up! Modules" at bounding box center [608, 460] width 1142 height 783
click at [333, 476] on div "Good Morning, [PERSON_NAME]. Action Items View All You're all caught up! Modules" at bounding box center [608, 460] width 1142 height 783
